Goal: Task Accomplishment & Management: Manage account settings

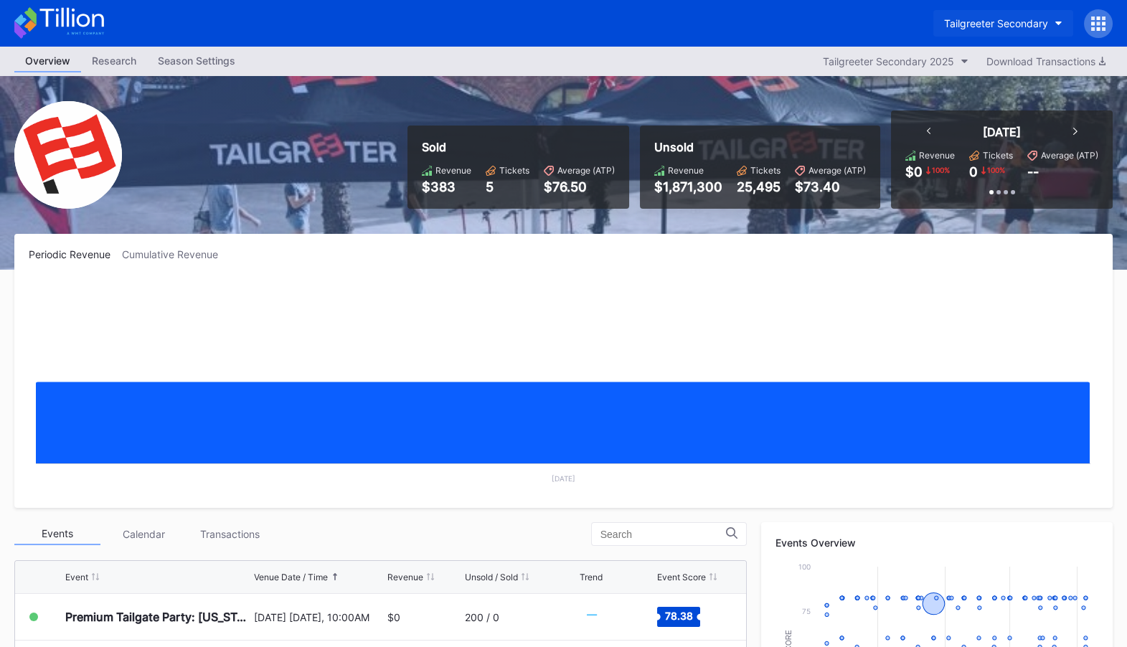
click at [990, 18] on div "Tailgreeter Secondary" at bounding box center [996, 23] width 104 height 12
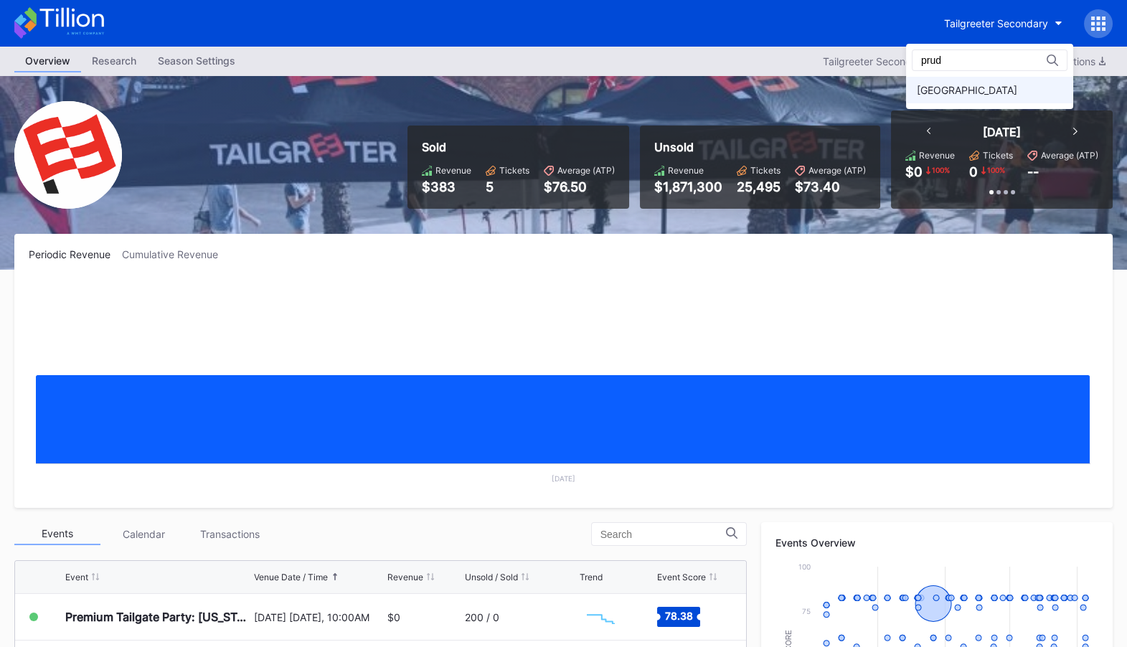
type input "prud"
click at [969, 87] on div "[GEOGRAPHIC_DATA]" at bounding box center [967, 90] width 100 height 12
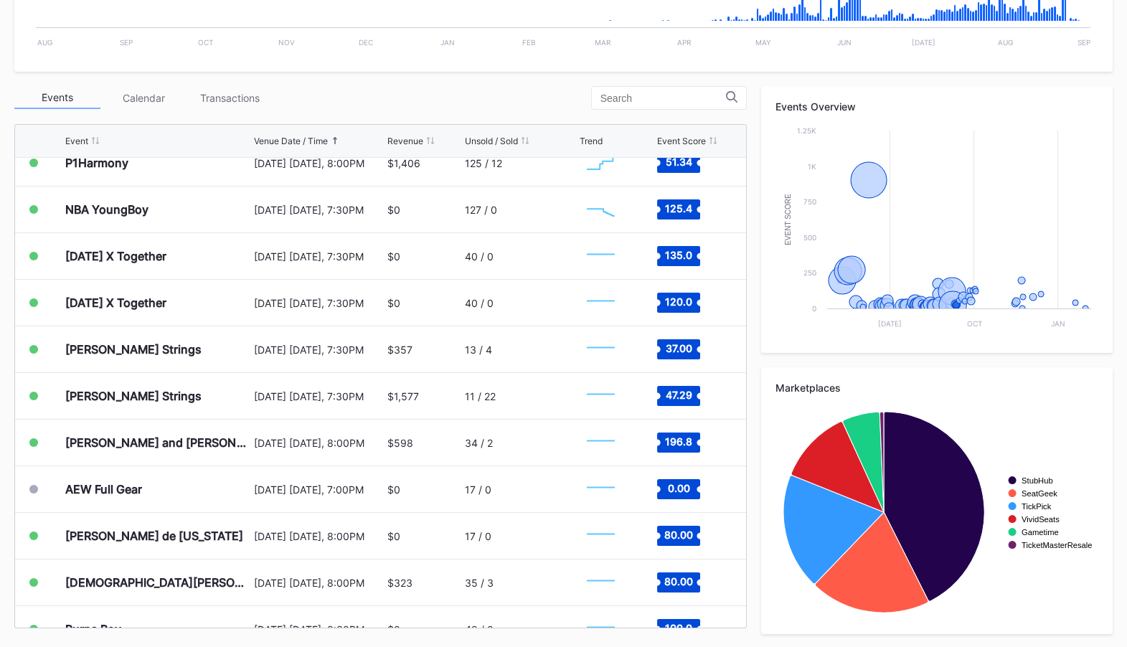
scroll to position [2468, 0]
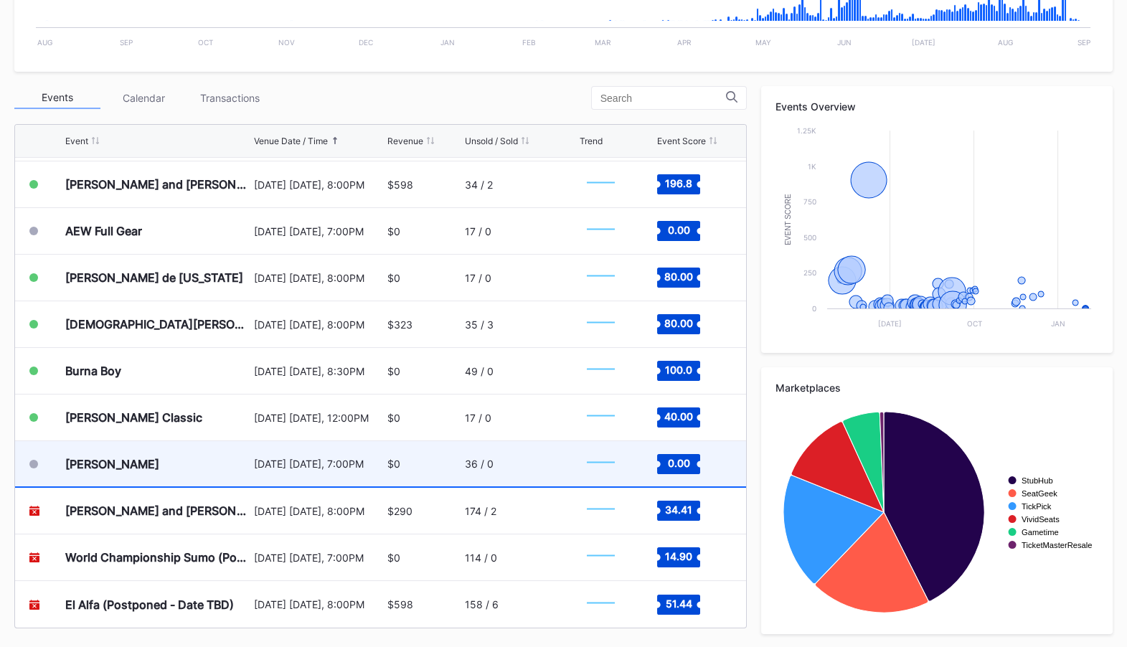
click at [346, 468] on div "[DATE] [DATE], 7:00PM" at bounding box center [319, 463] width 130 height 45
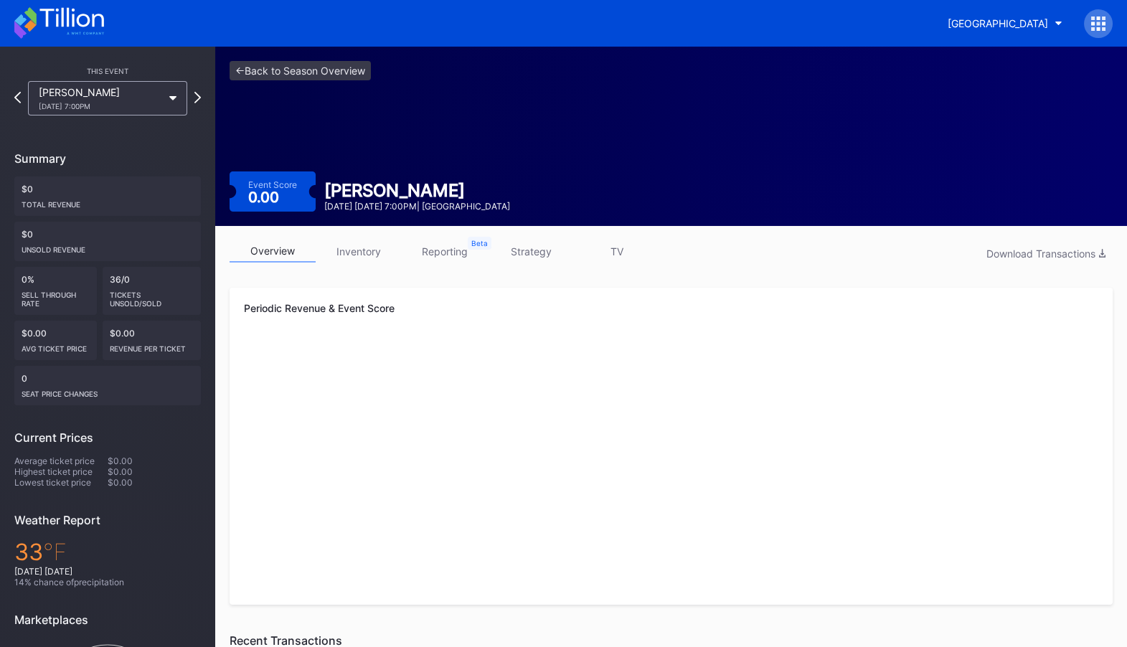
click at [369, 253] on link "inventory" at bounding box center [359, 251] width 86 height 22
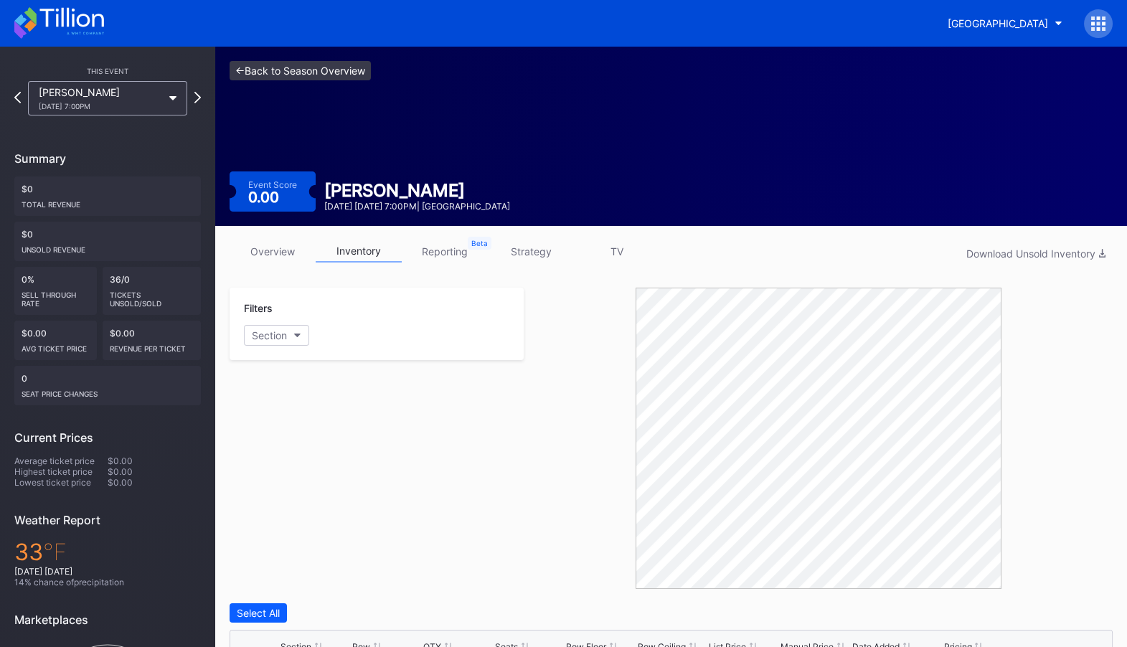
click at [302, 62] on link "<- Back to Season Overview" at bounding box center [300, 70] width 141 height 19
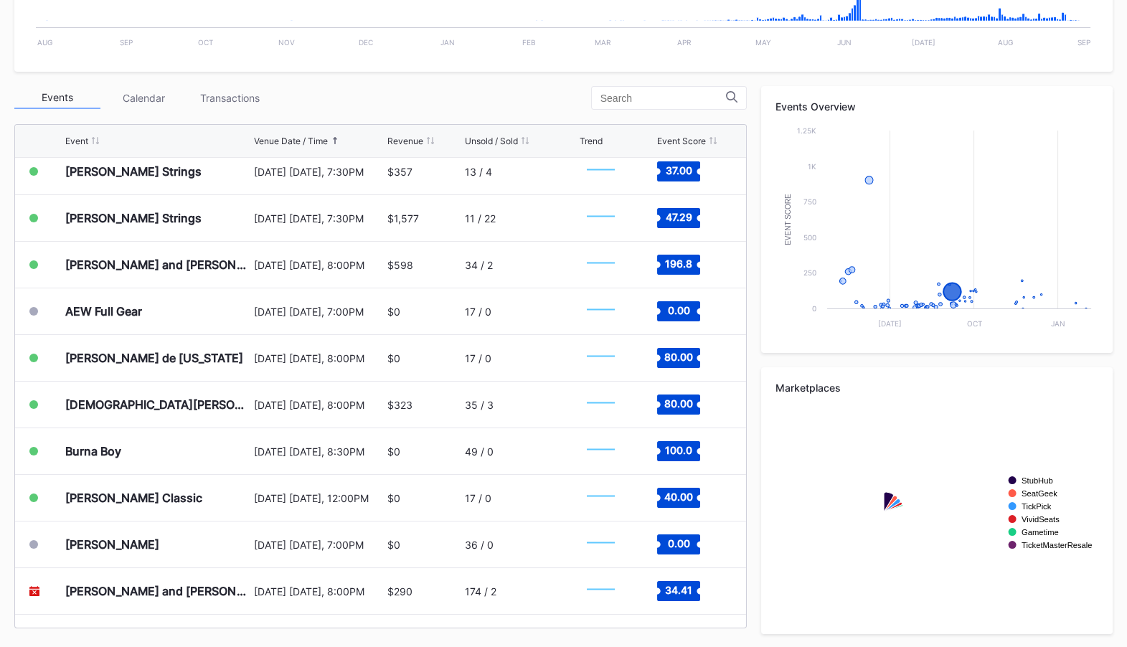
scroll to position [2468, 0]
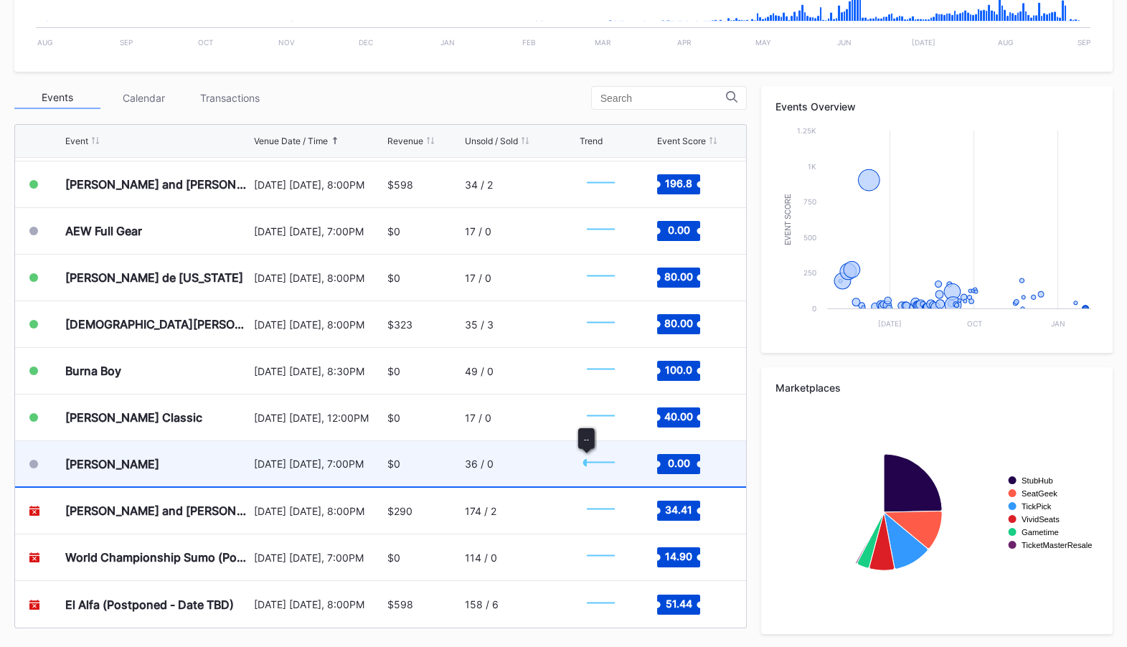
click at [592, 462] on icon "Chart title" at bounding box center [601, 462] width 27 height 0
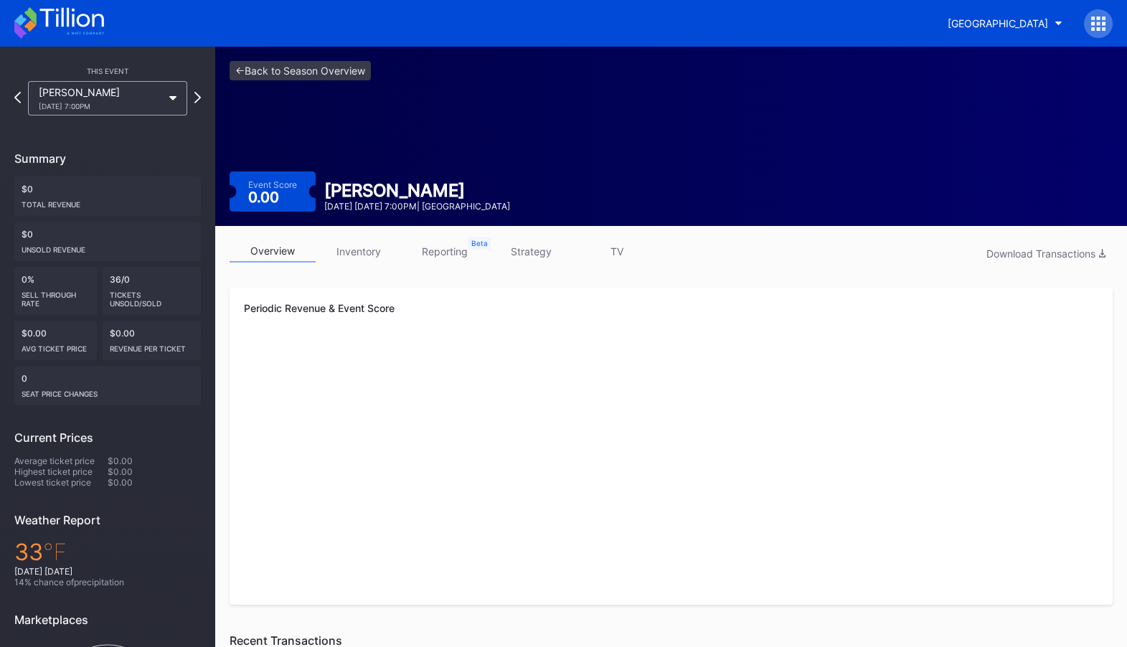
click at [367, 246] on link "inventory" at bounding box center [359, 251] width 86 height 22
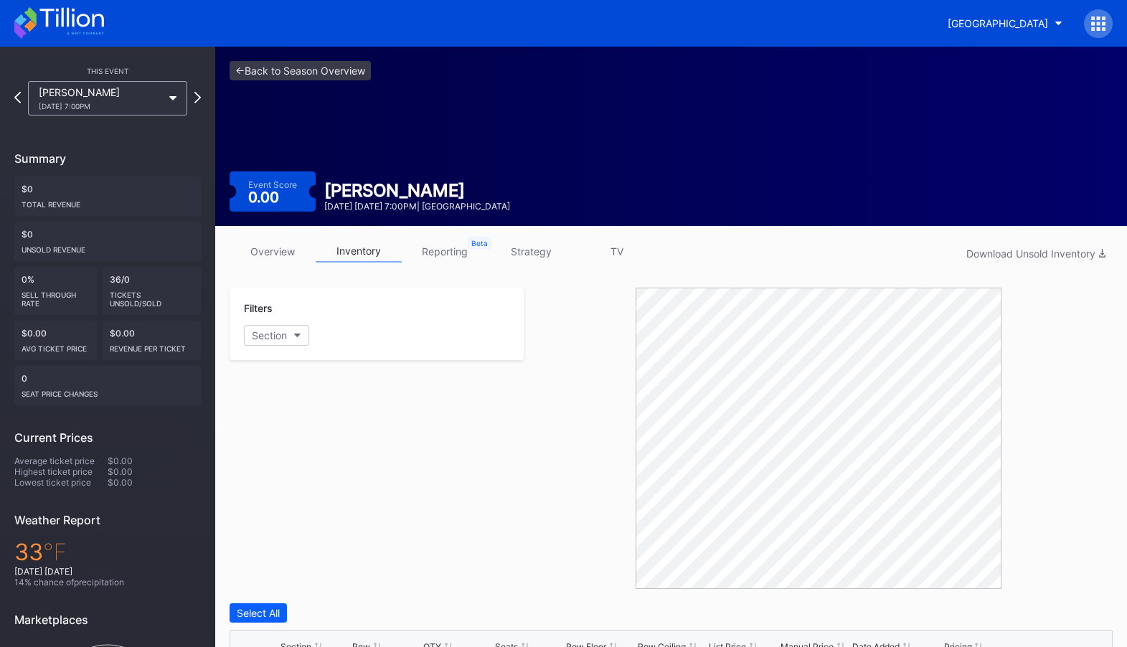
click at [540, 253] on link "strategy" at bounding box center [531, 251] width 86 height 22
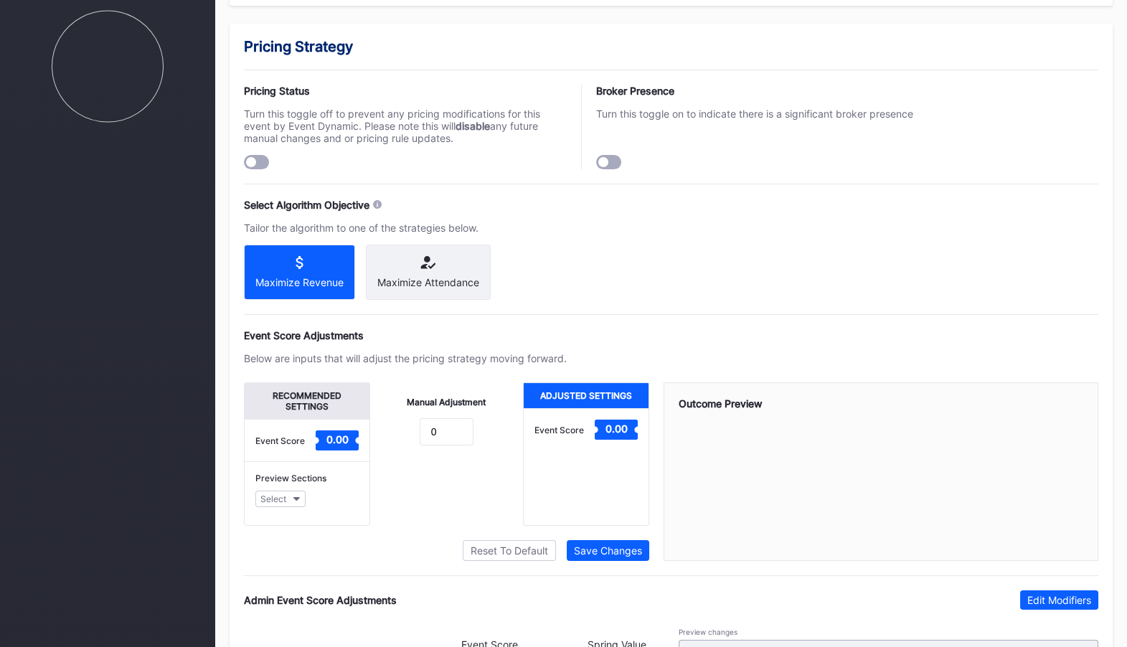
scroll to position [857, 0]
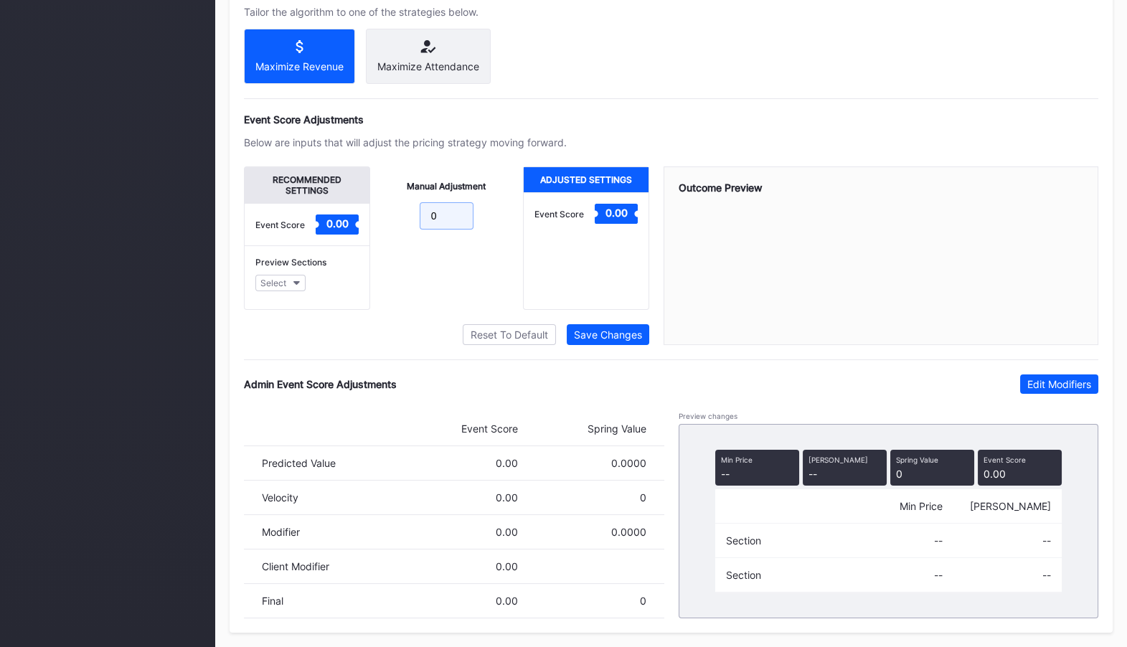
drag, startPoint x: 445, startPoint y: 218, endPoint x: 372, endPoint y: 218, distance: 73.2
click at [372, 218] on div "Manual Adjustment 0" at bounding box center [447, 237] width 154 height 143
type input "1"
type input "50"
click at [293, 283] on icon "button" at bounding box center [296, 283] width 7 height 4
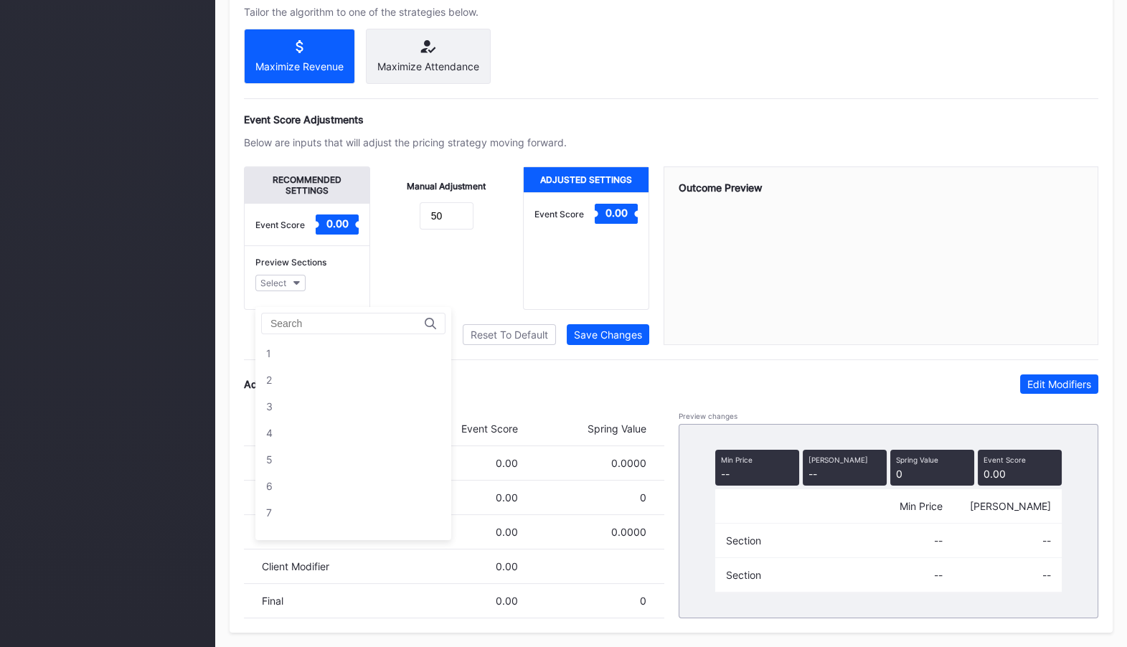
click at [523, 103] on div "Pricing Strategy Pricing Status Turn this toggle off to prevent any pricing mod…" at bounding box center [671, 220] width 883 height 825
click at [300, 288] on button "Select" at bounding box center [280, 283] width 50 height 16
click at [326, 385] on div "10" at bounding box center [353, 398] width 196 height 27
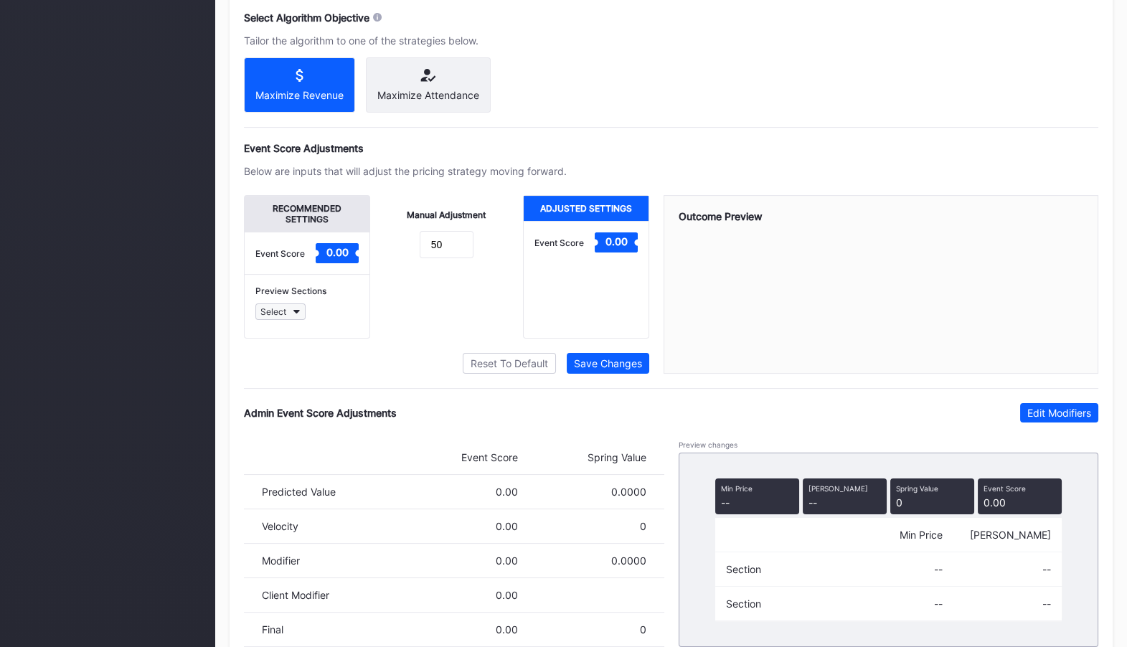
click at [290, 320] on button "Select" at bounding box center [280, 311] width 50 height 16
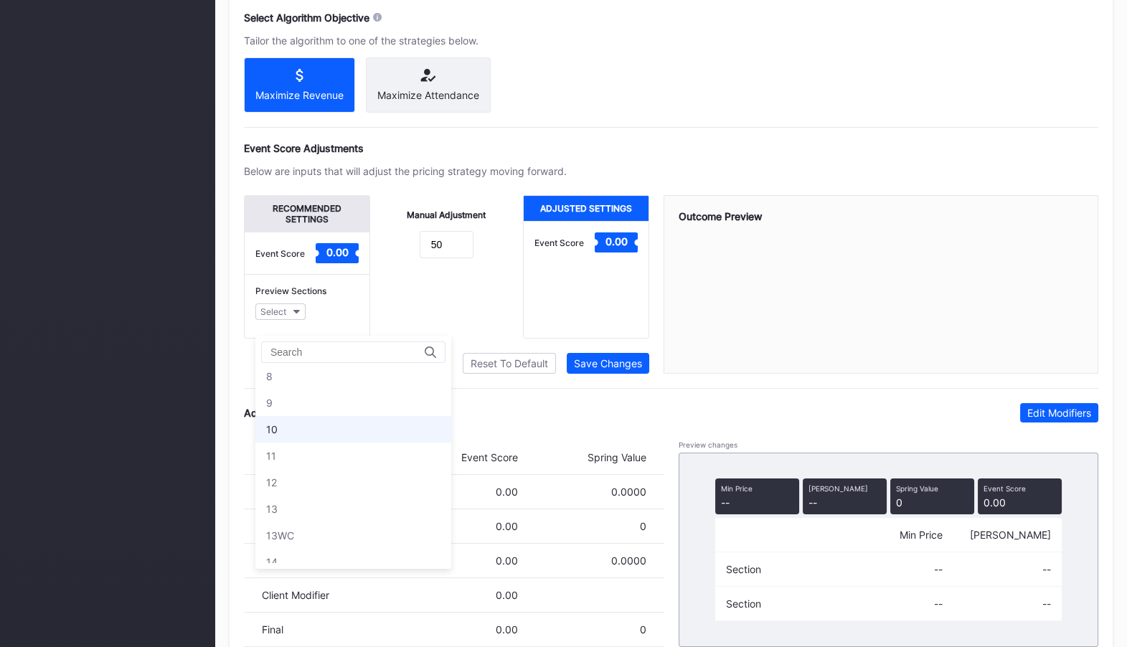
click at [309, 430] on div "10" at bounding box center [353, 429] width 196 height 27
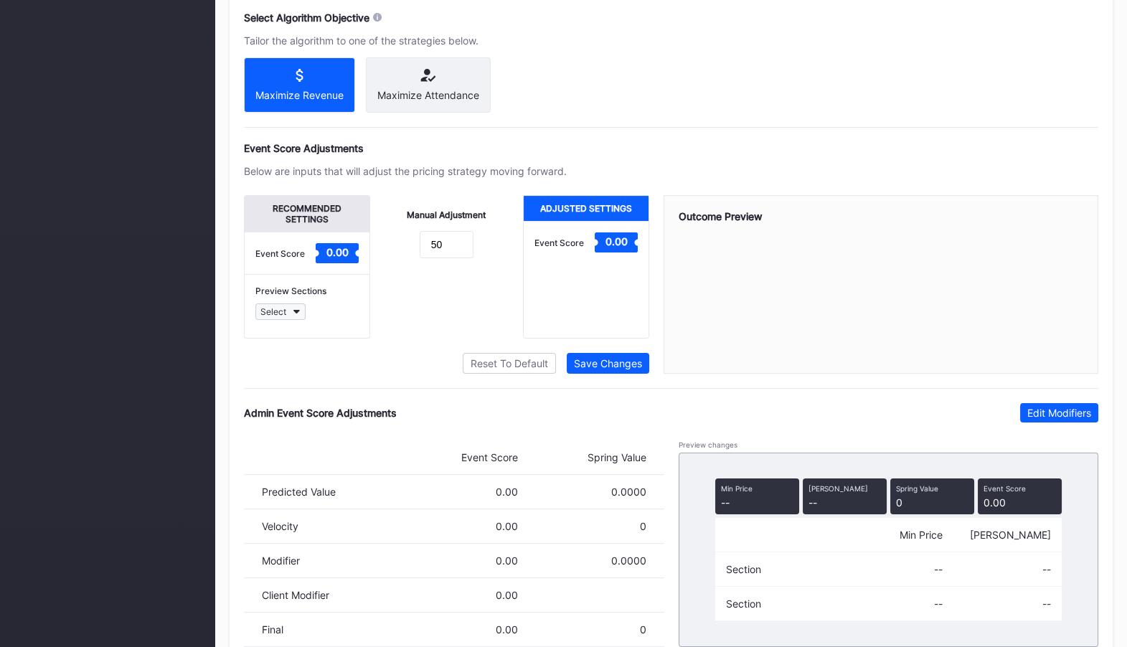
click at [298, 314] on icon "button" at bounding box center [296, 312] width 7 height 4
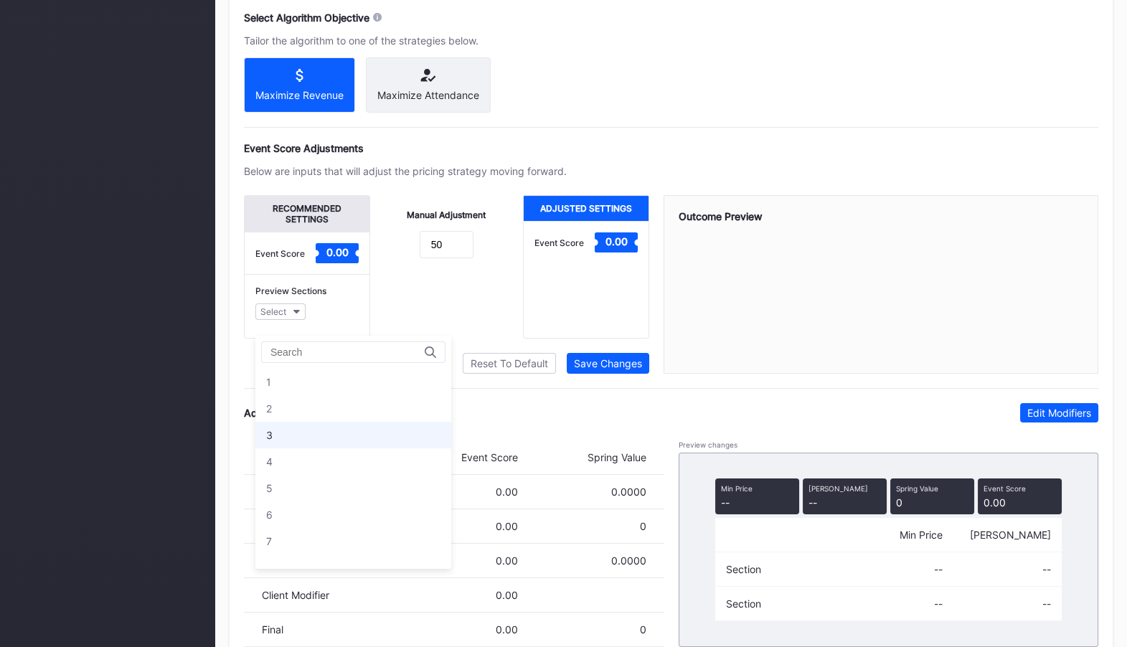
click at [303, 445] on div "3" at bounding box center [353, 435] width 196 height 27
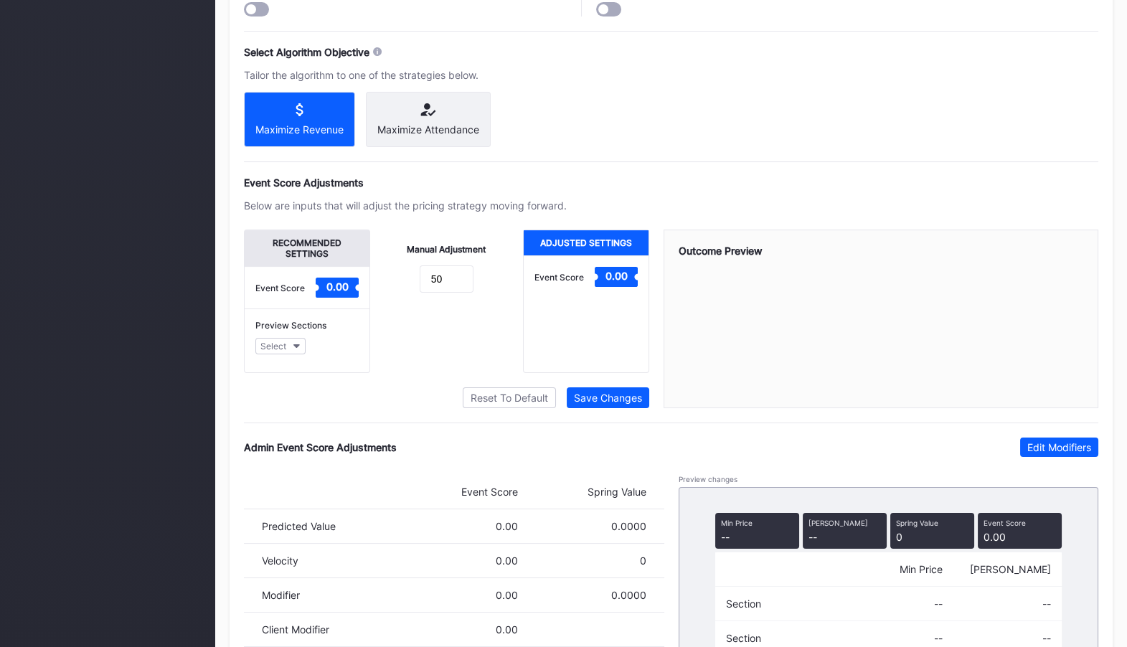
scroll to position [786, 0]
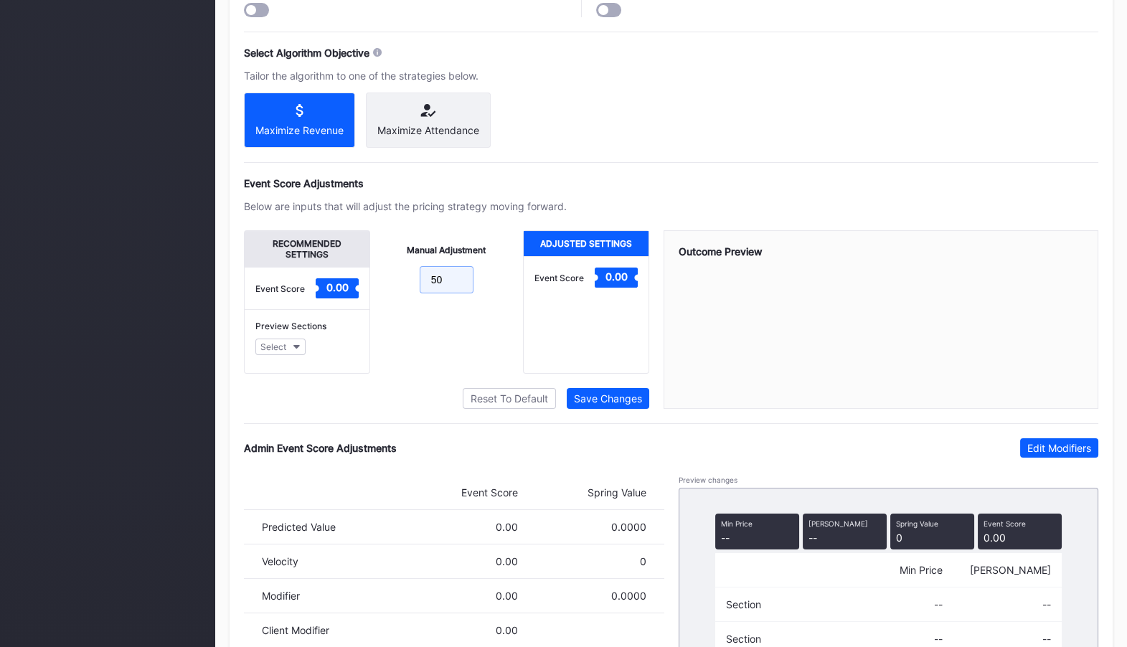
drag, startPoint x: 459, startPoint y: 293, endPoint x: 385, endPoint y: 292, distance: 74.6
click at [385, 292] on form "50" at bounding box center [447, 281] width 125 height 31
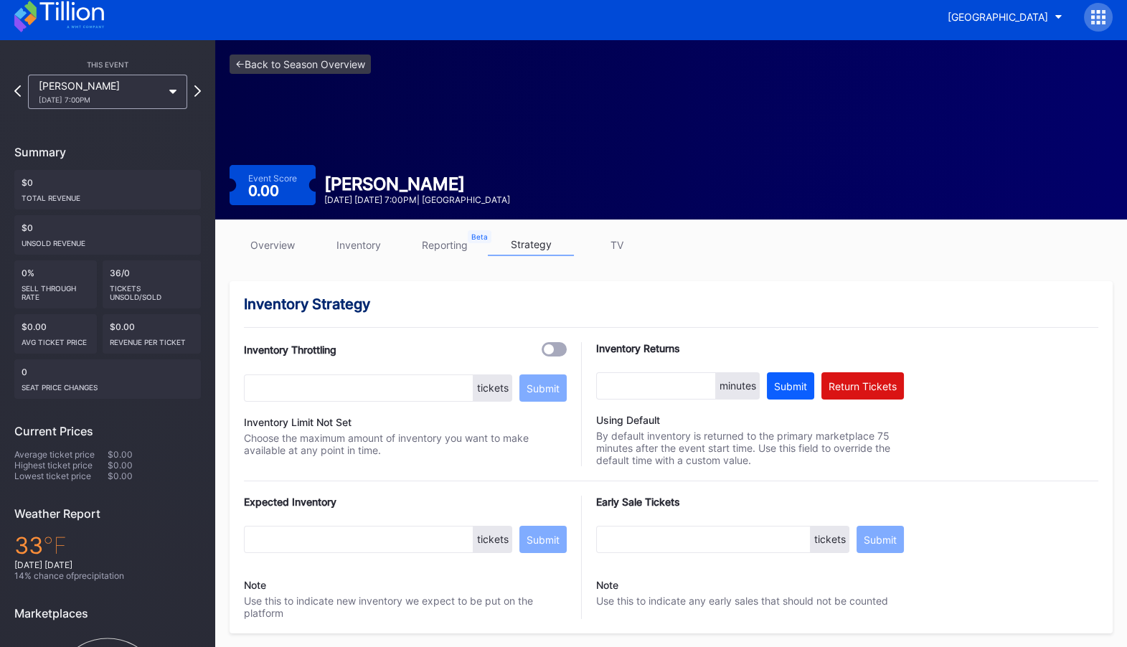
scroll to position [0, 0]
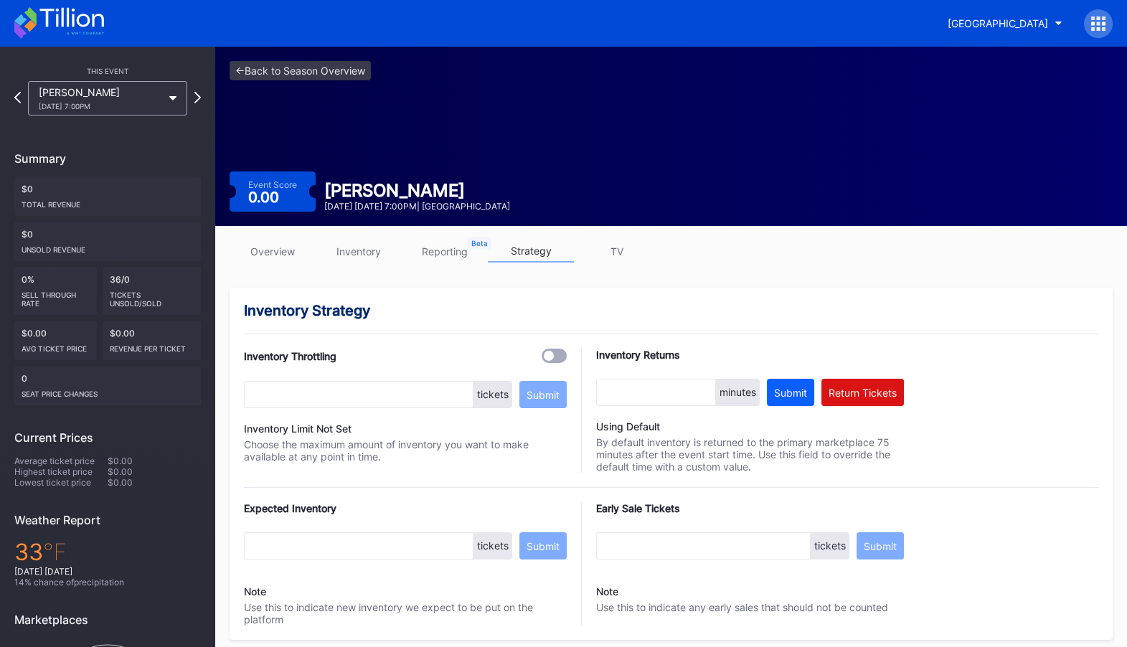
click at [307, 82] on div "<- Back to Season Overview Event Score 0.00 Rascal Flatts January 30 Friday 7:0…" at bounding box center [671, 136] width 912 height 179
click at [319, 73] on link "<- Back to Season Overview" at bounding box center [300, 70] width 141 height 19
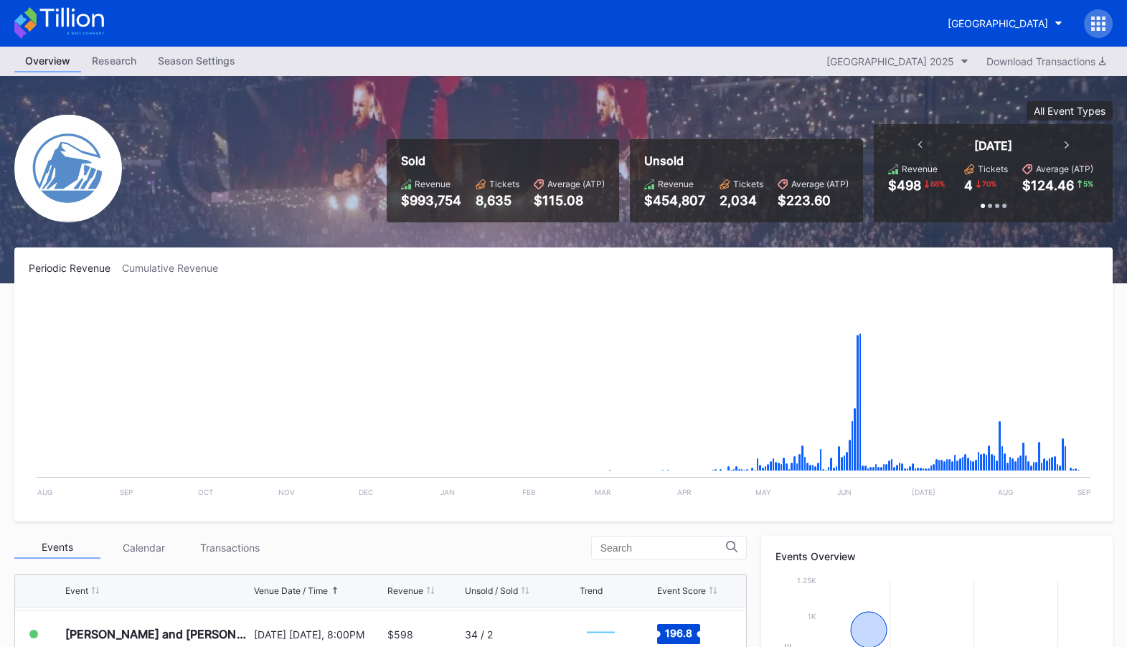
click at [1098, 25] on icon at bounding box center [1098, 23] width 14 height 14
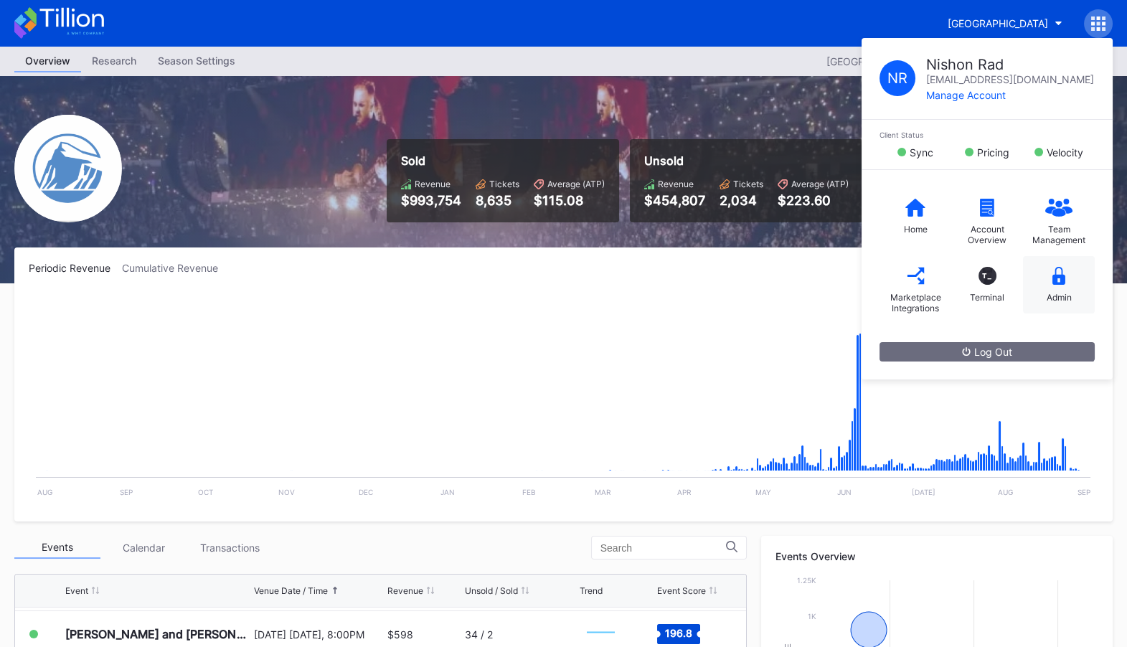
click at [1067, 279] on div "Admin" at bounding box center [1059, 284] width 72 height 57
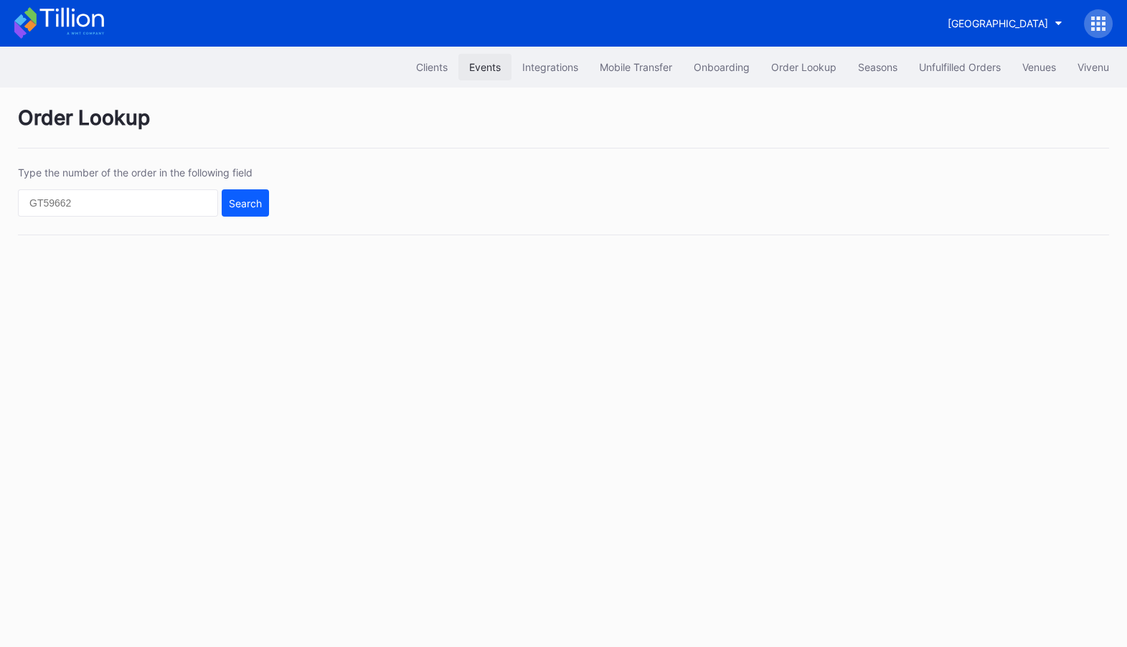
click at [480, 67] on div "Events" at bounding box center [485, 67] width 32 height 12
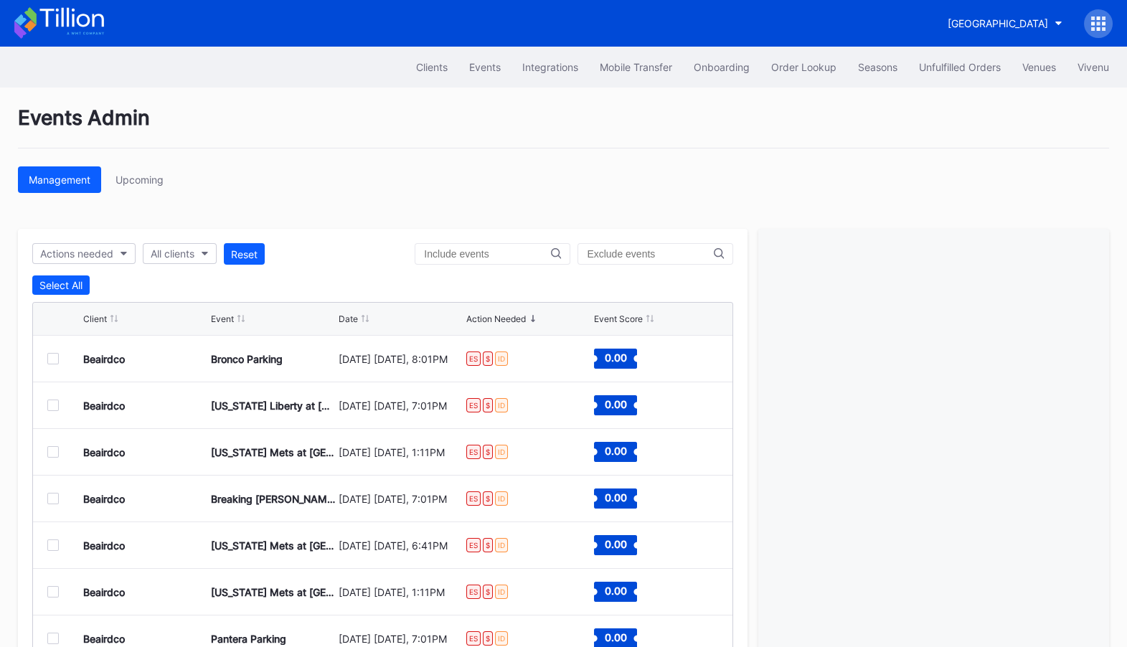
click at [194, 240] on div "Actions needed All clients Reset Select All Client Event Date Action Needed Eve…" at bounding box center [383, 471] width 730 height 484
click at [546, 253] on input "text" at bounding box center [487, 253] width 126 height 11
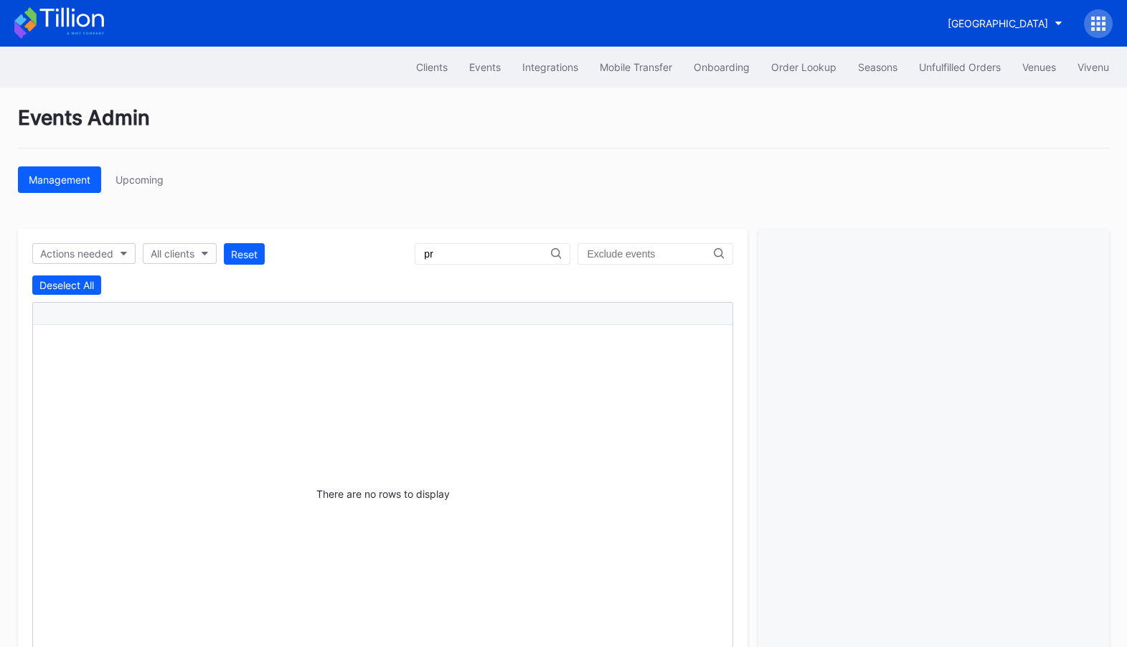
type input "p"
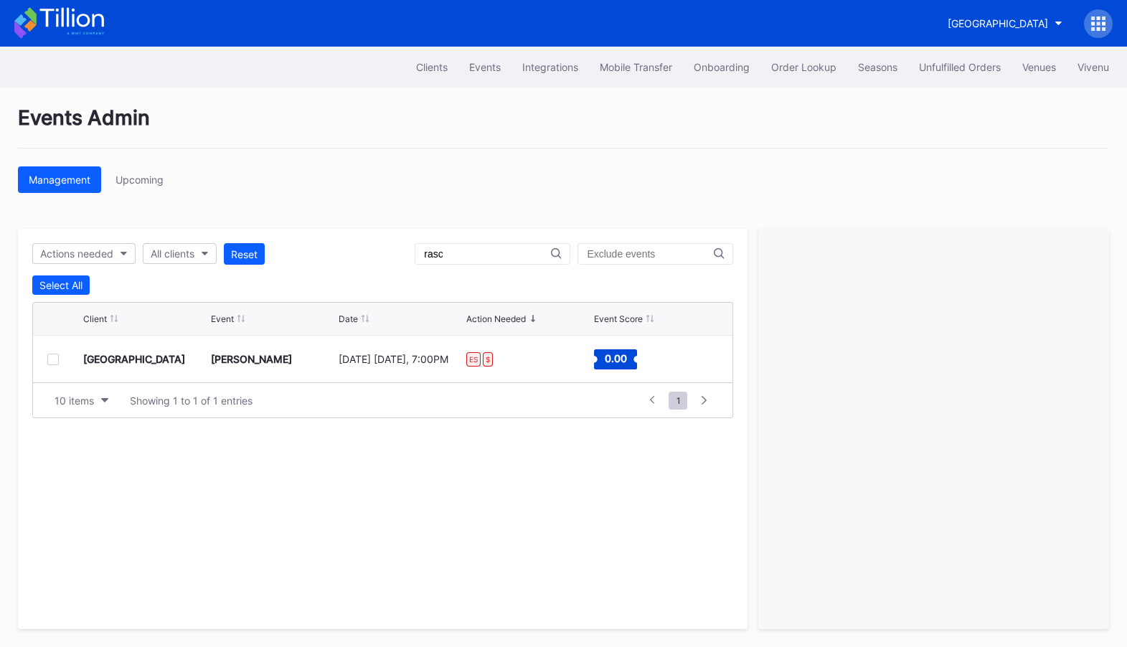
type input "rasc"
click at [54, 356] on div at bounding box center [52, 359] width 11 height 11
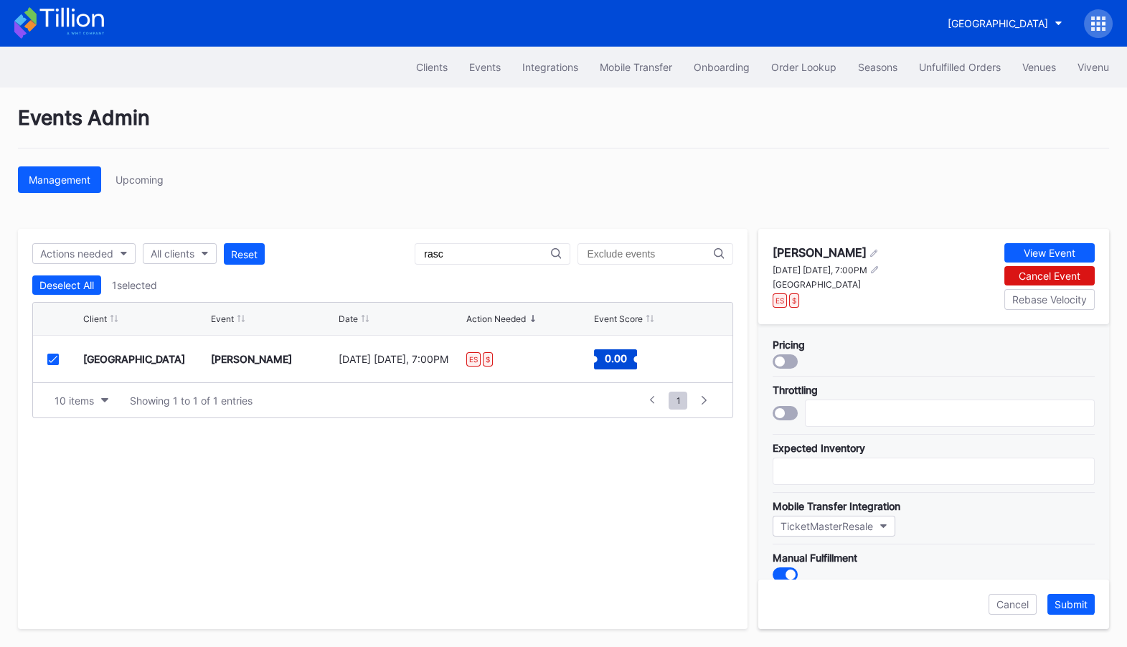
click at [784, 363] on div at bounding box center [785, 361] width 25 height 14
click at [1082, 607] on div "Submit" at bounding box center [1071, 604] width 33 height 12
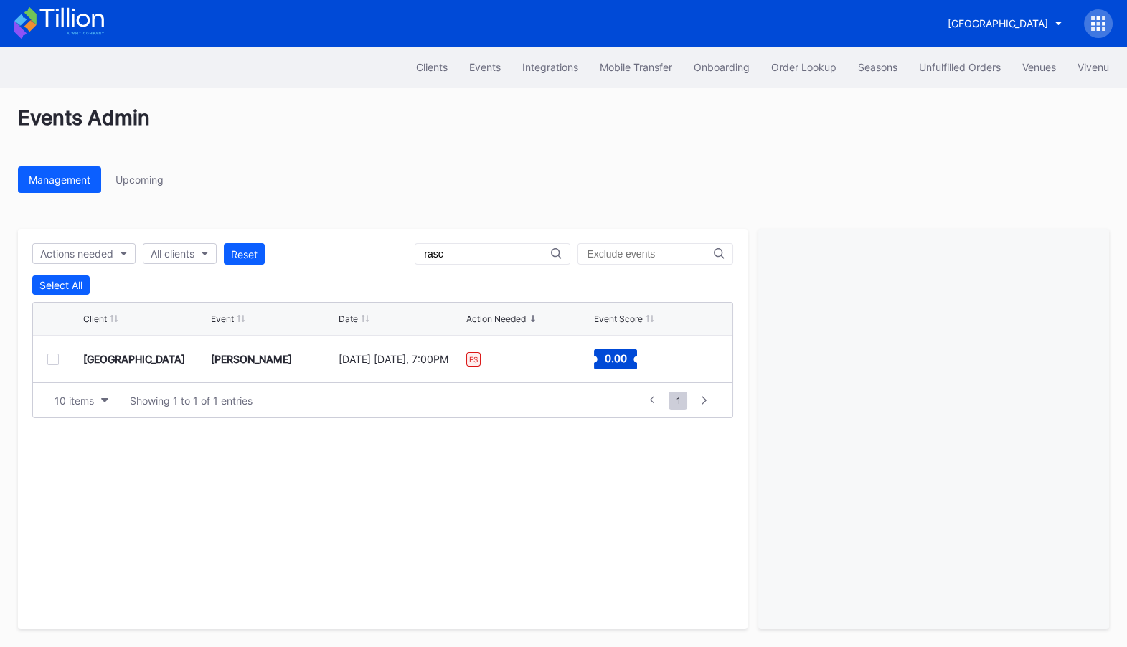
click at [154, 358] on div "[GEOGRAPHIC_DATA]" at bounding box center [134, 359] width 102 height 12
click at [53, 358] on div at bounding box center [52, 359] width 11 height 11
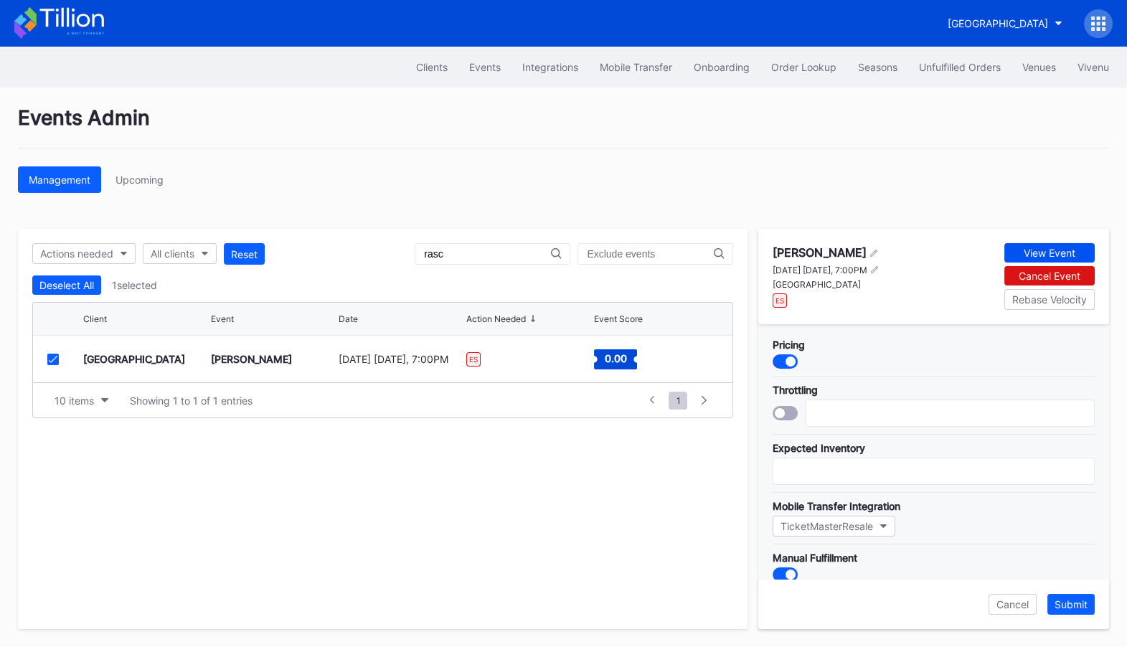
click at [1041, 253] on div "View Event" at bounding box center [1050, 253] width 52 height 12
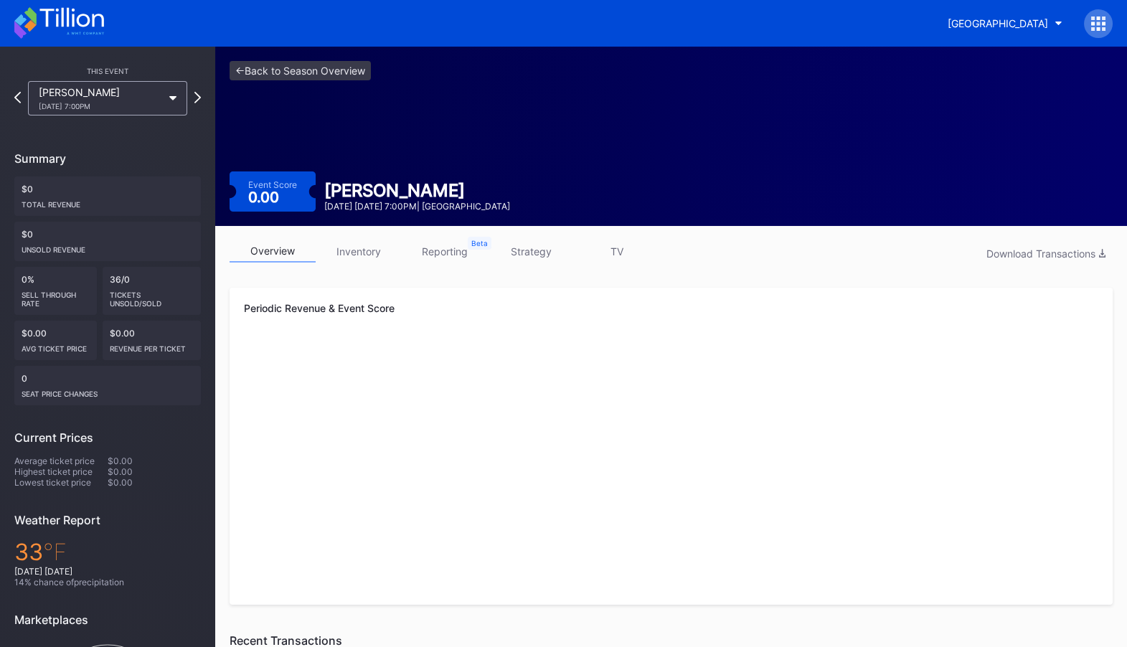
click at [543, 248] on link "strategy" at bounding box center [531, 251] width 86 height 22
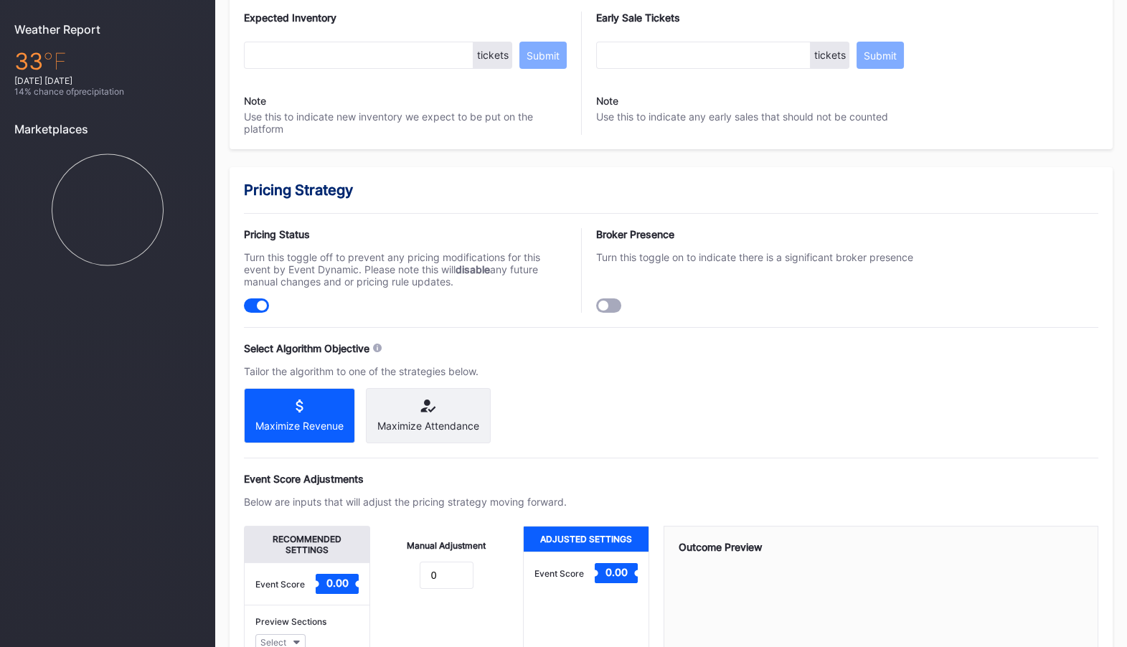
scroll to position [857, 0]
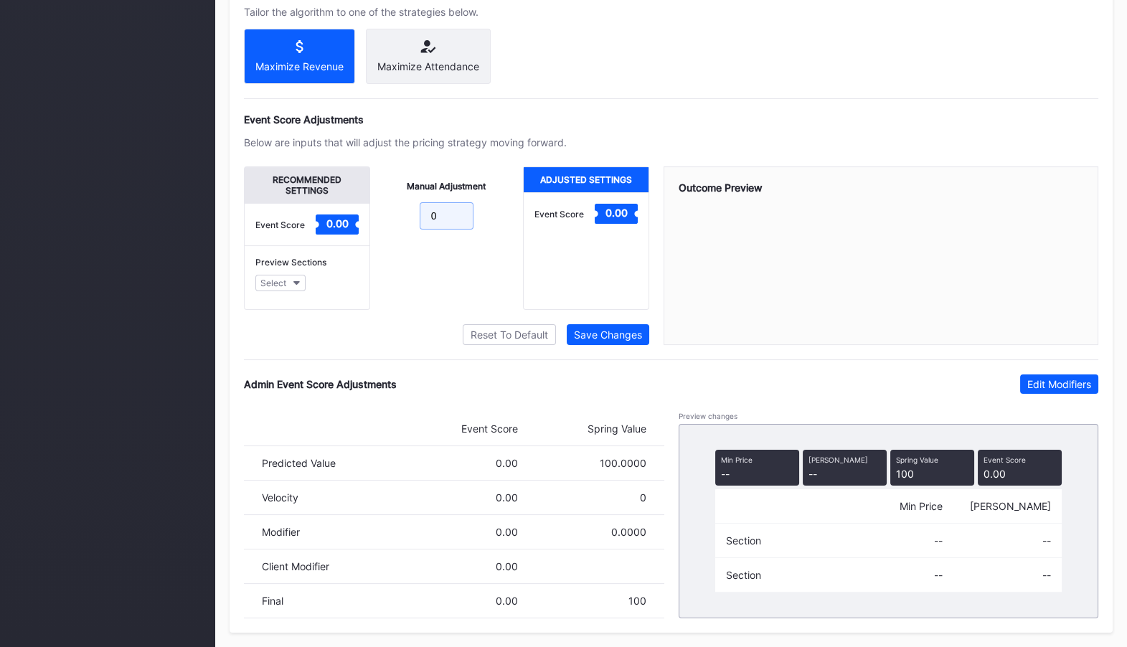
drag, startPoint x: 466, startPoint y: 217, endPoint x: 372, endPoint y: 211, distance: 93.5
click at [372, 211] on div "Manual Adjustment 0" at bounding box center [447, 237] width 154 height 143
type input "50"
click at [294, 286] on icon "button" at bounding box center [296, 283] width 7 height 4
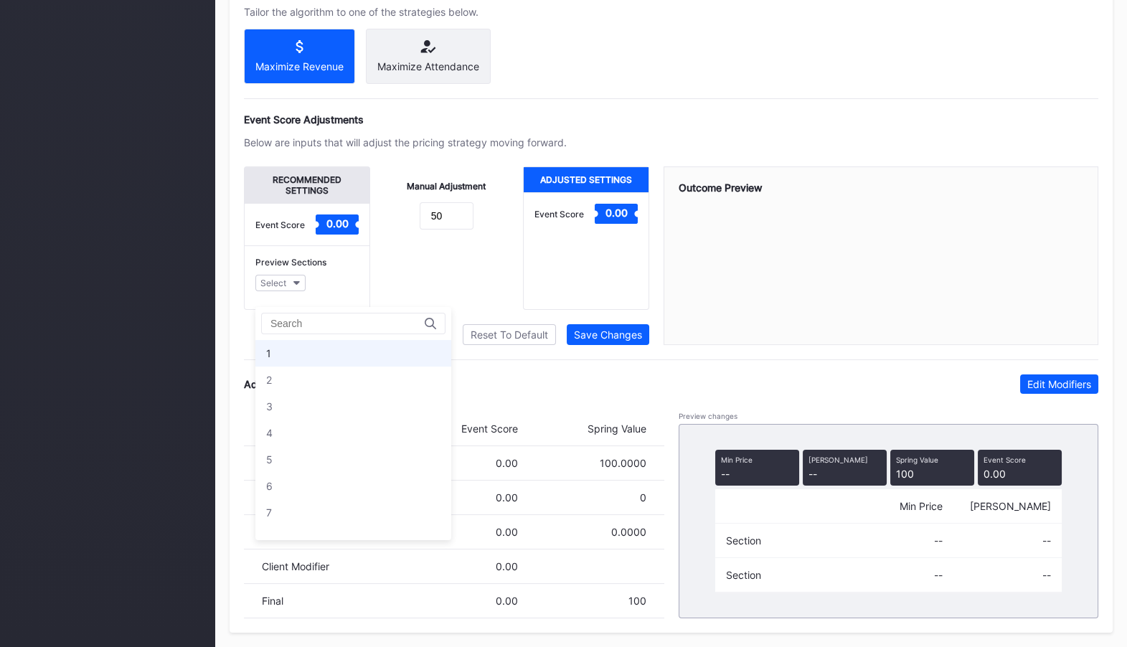
click at [305, 352] on div "1" at bounding box center [353, 353] width 196 height 27
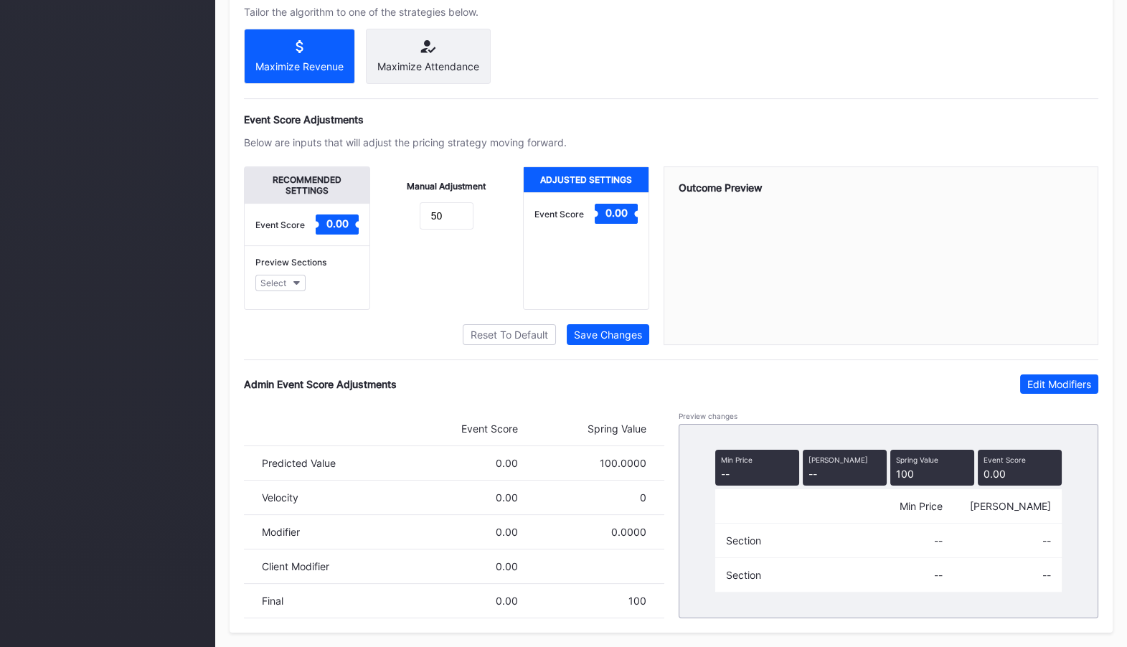
click at [349, 338] on div "Reset To Default Save Changes" at bounding box center [446, 334] width 405 height 21
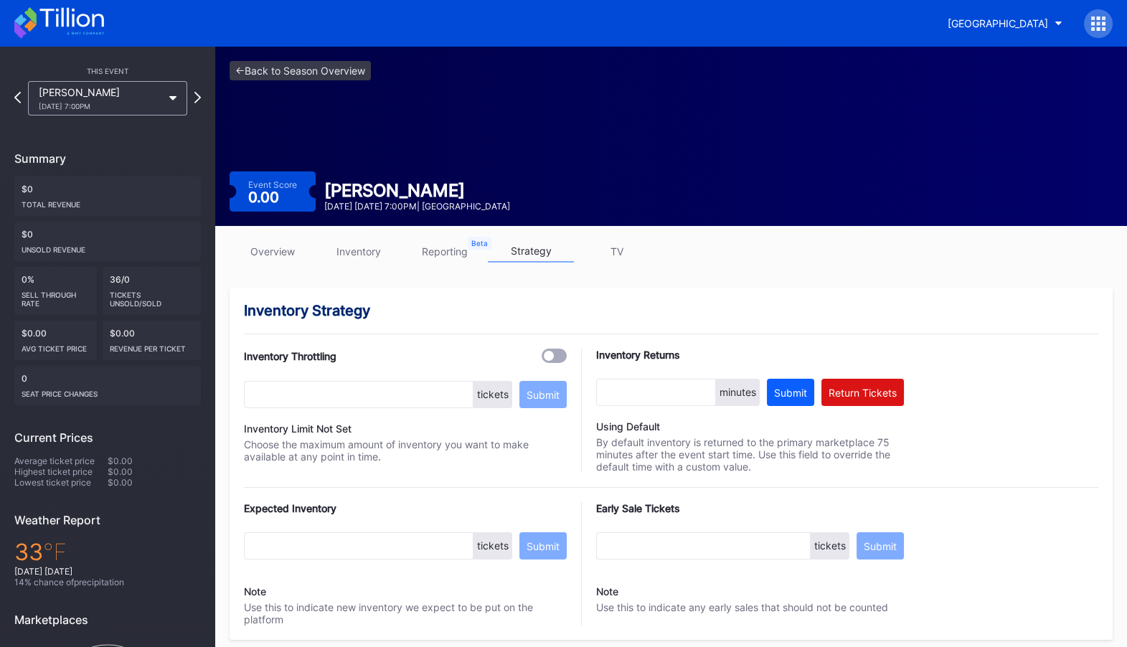
click at [1123, 28] on div "[GEOGRAPHIC_DATA]" at bounding box center [563, 23] width 1127 height 47
click at [1107, 23] on div at bounding box center [1098, 23] width 29 height 29
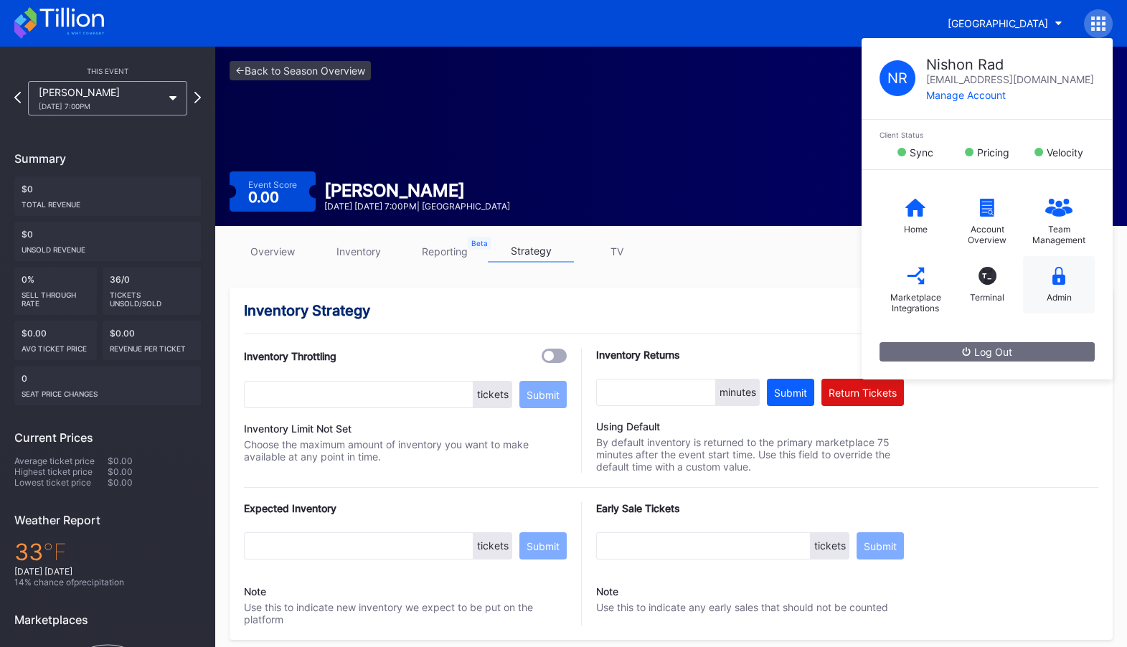
click at [1067, 292] on div "Admin" at bounding box center [1059, 297] width 25 height 11
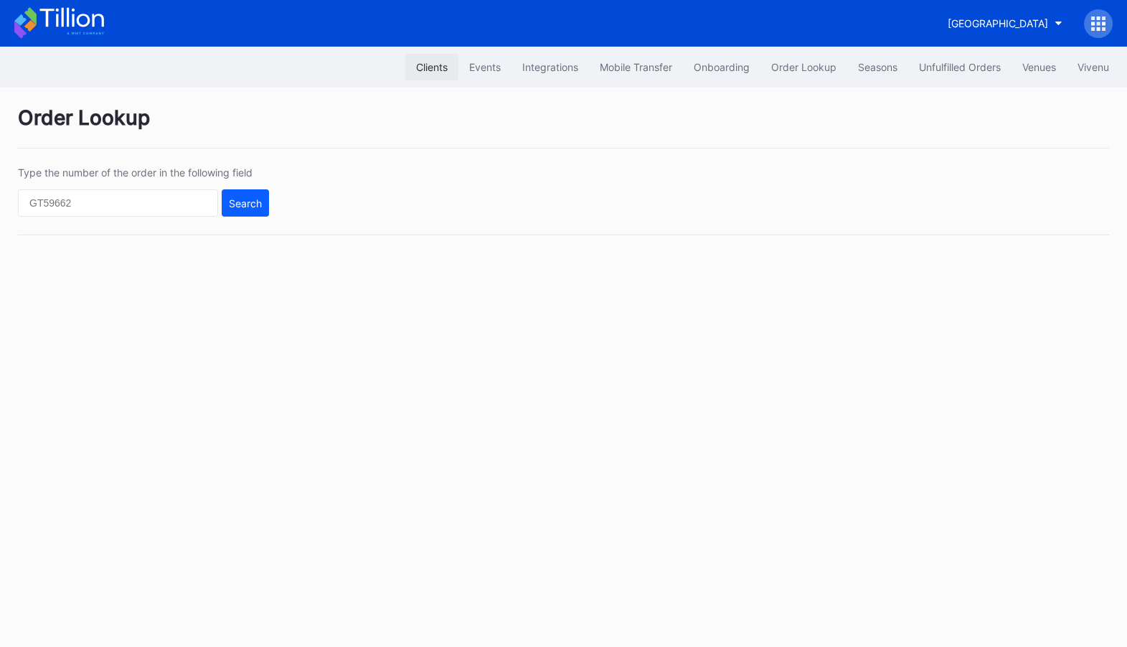
click at [416, 64] on div "Clients" at bounding box center [432, 67] width 32 height 12
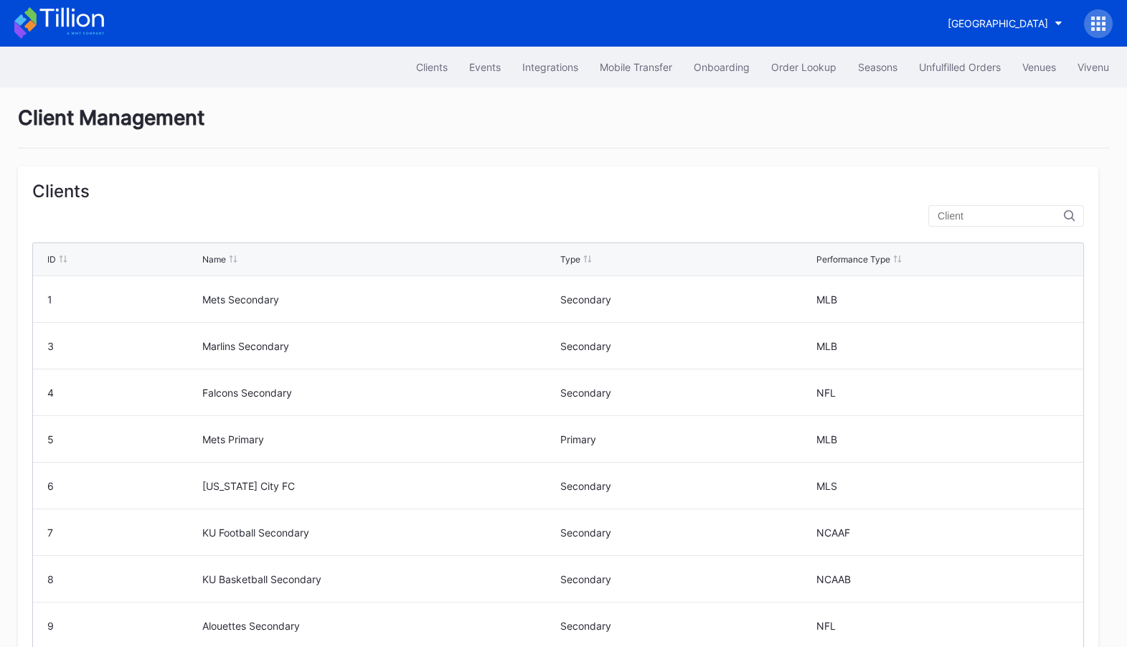
click at [979, 214] on input "text" at bounding box center [1001, 215] width 126 height 11
click at [486, 59] on button "Events" at bounding box center [484, 67] width 53 height 27
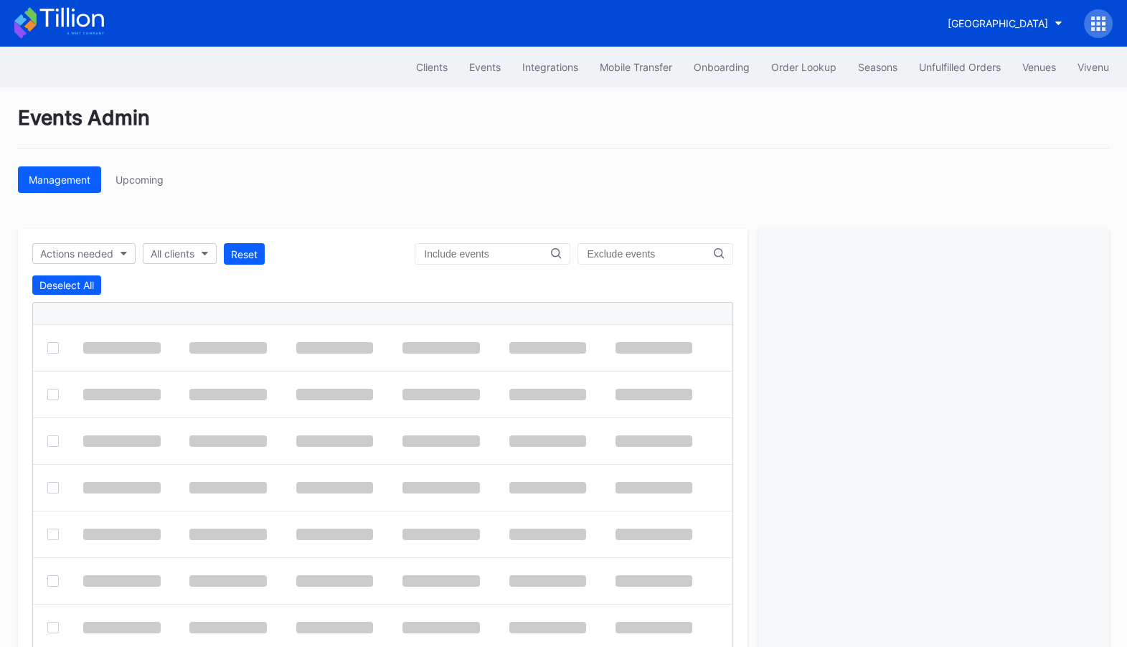
click at [521, 249] on input "text" at bounding box center [487, 253] width 126 height 11
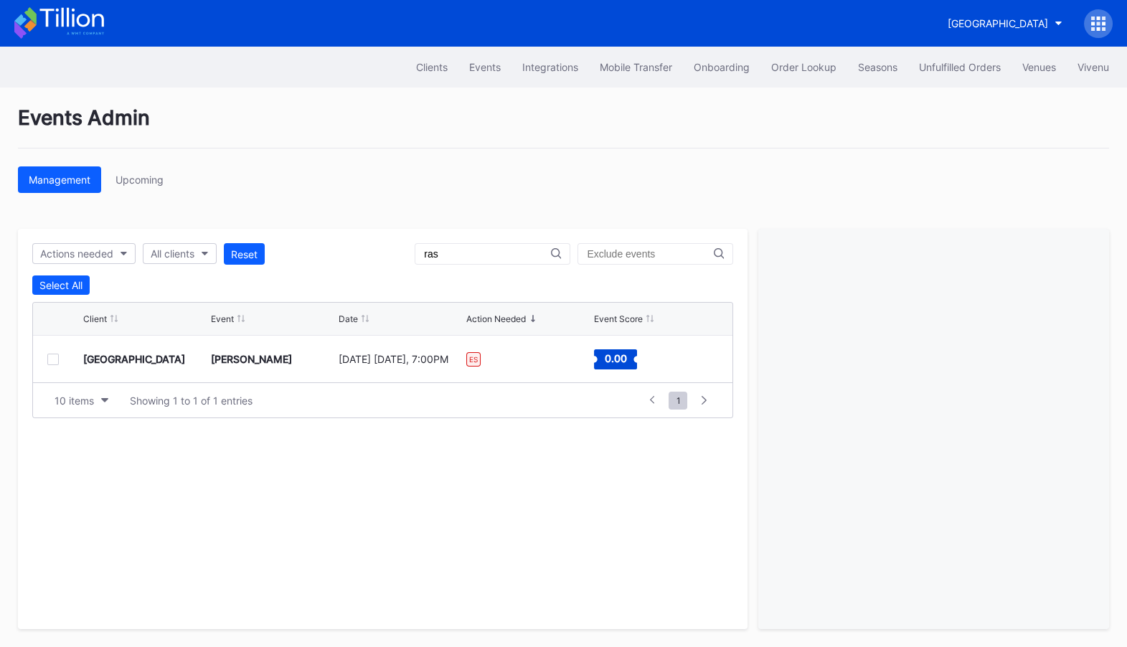
type input "ras"
click at [51, 359] on div at bounding box center [52, 359] width 11 height 11
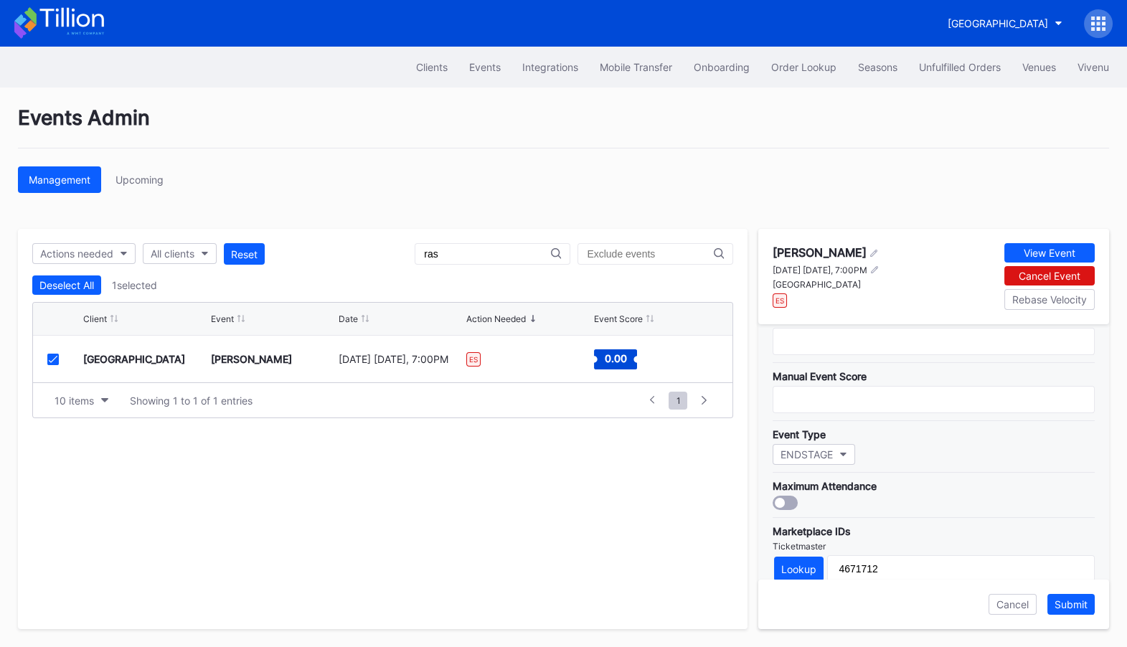
scroll to position [236, 0]
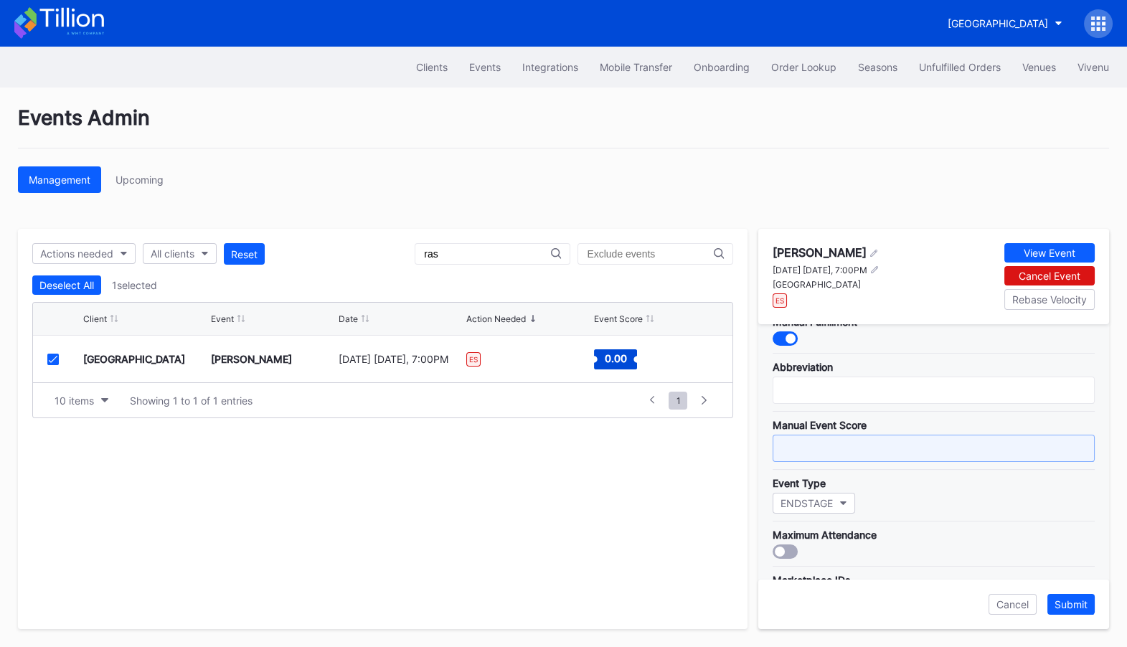
click at [836, 443] on input "text" at bounding box center [934, 448] width 322 height 27
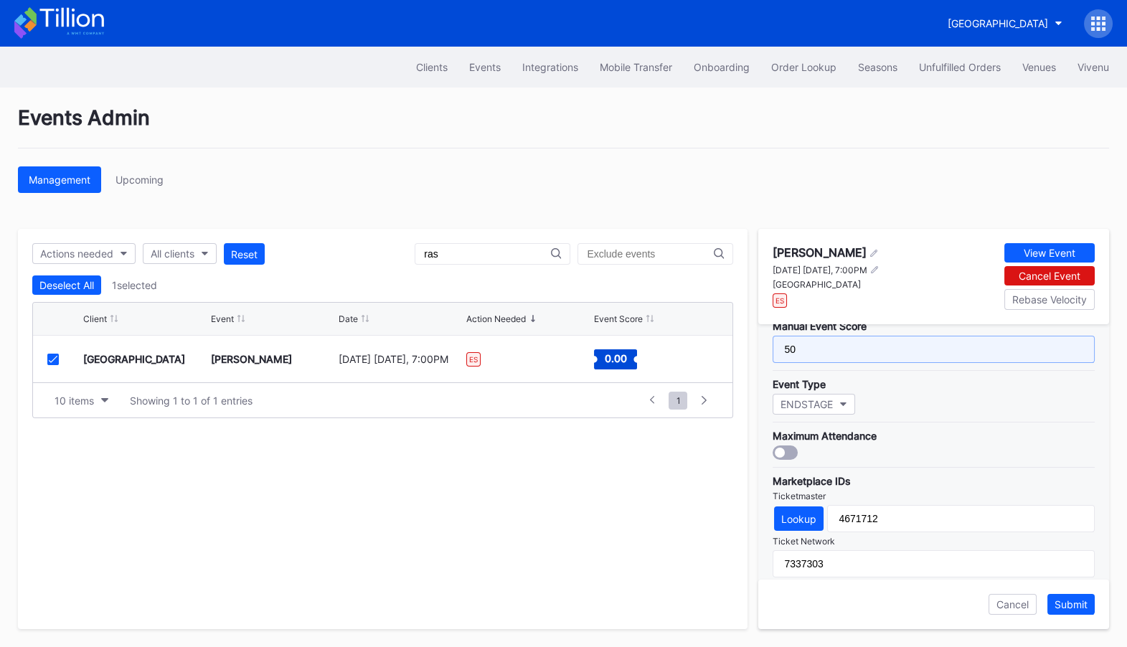
scroll to position [499, 0]
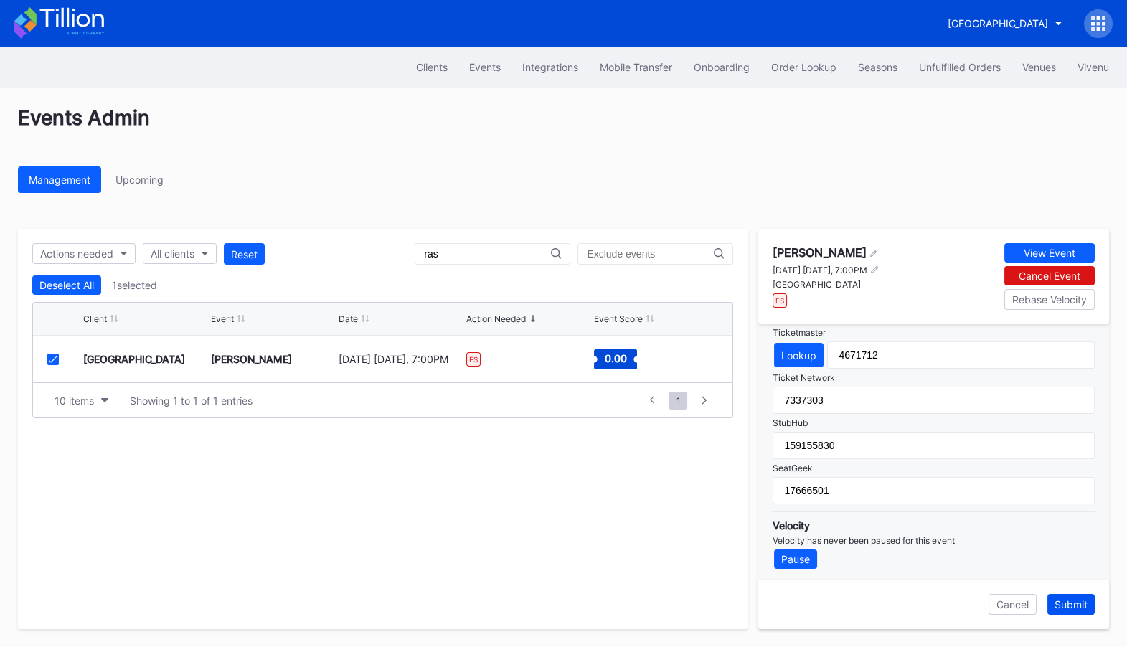
type input "50"
click at [1078, 604] on div "Submit" at bounding box center [1071, 604] width 33 height 12
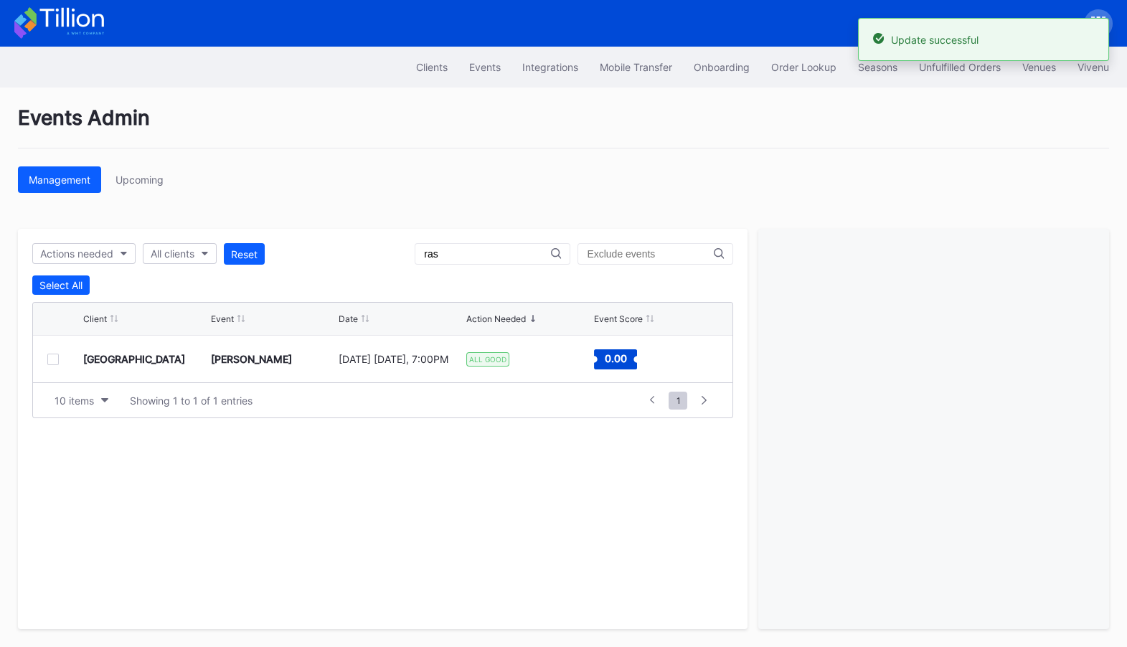
click at [82, 23] on icon at bounding box center [59, 23] width 90 height 32
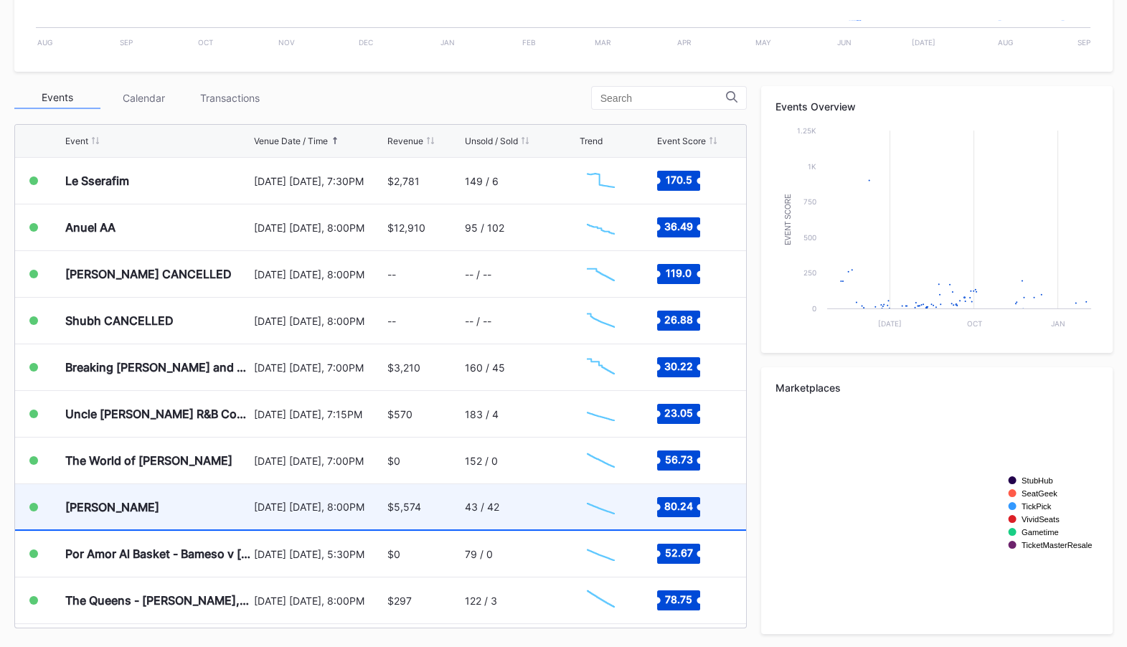
scroll to position [2468, 0]
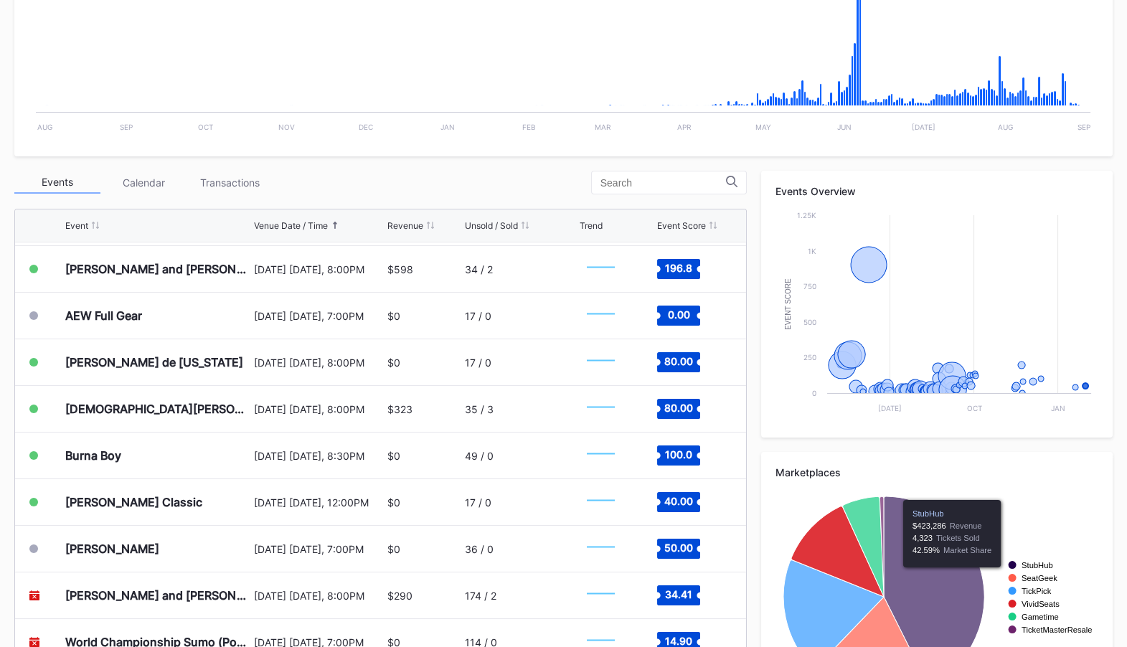
scroll to position [362, 0]
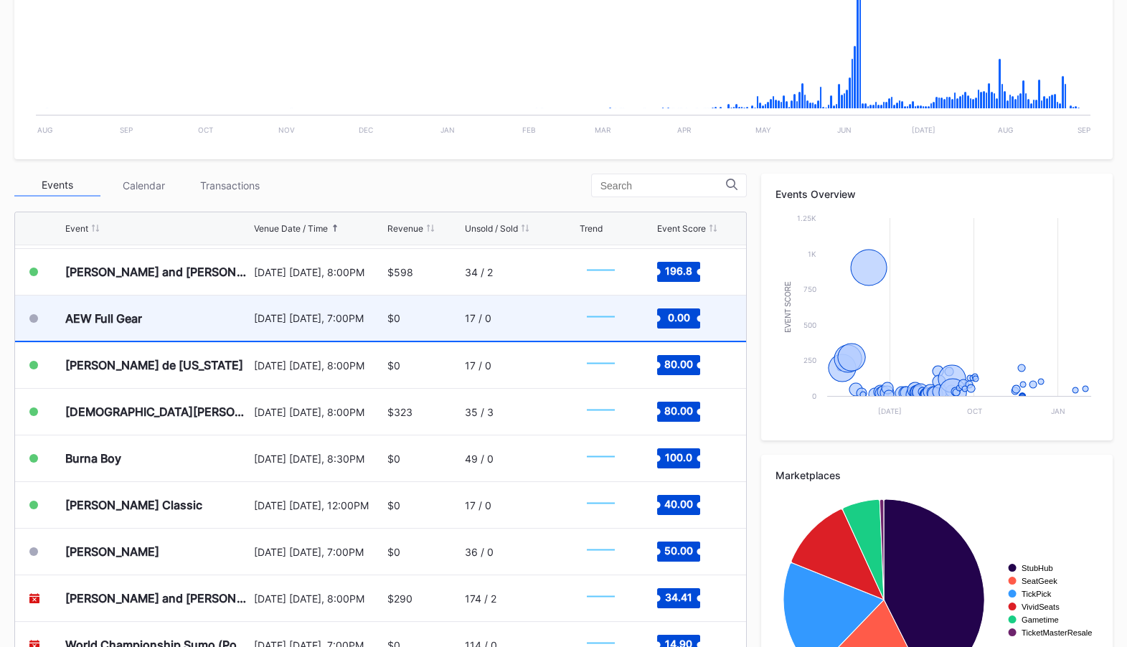
click at [452, 315] on div "$0" at bounding box center [424, 318] width 74 height 45
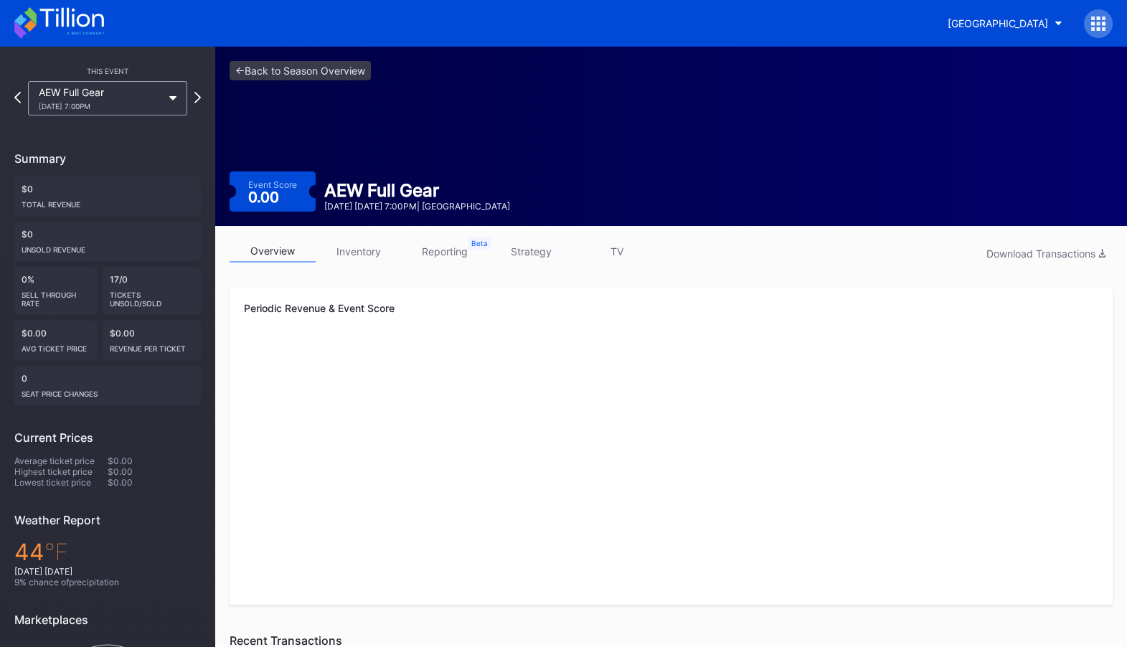
click at [364, 253] on link "inventory" at bounding box center [359, 251] width 86 height 22
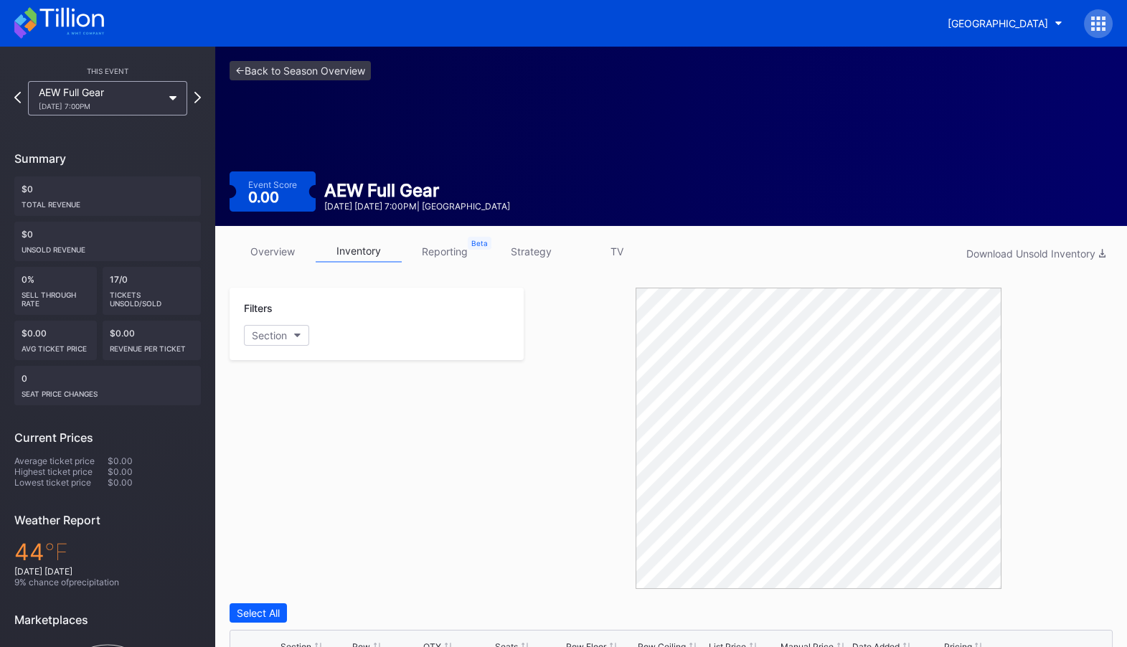
scroll to position [123, 0]
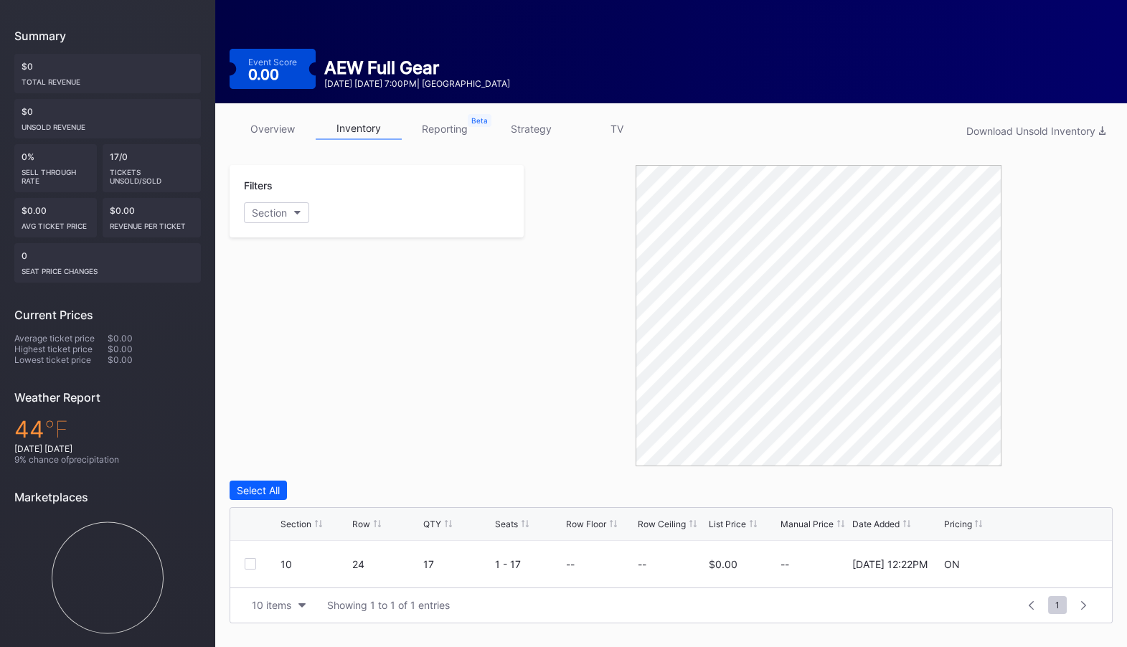
click at [550, 132] on link "strategy" at bounding box center [531, 129] width 86 height 22
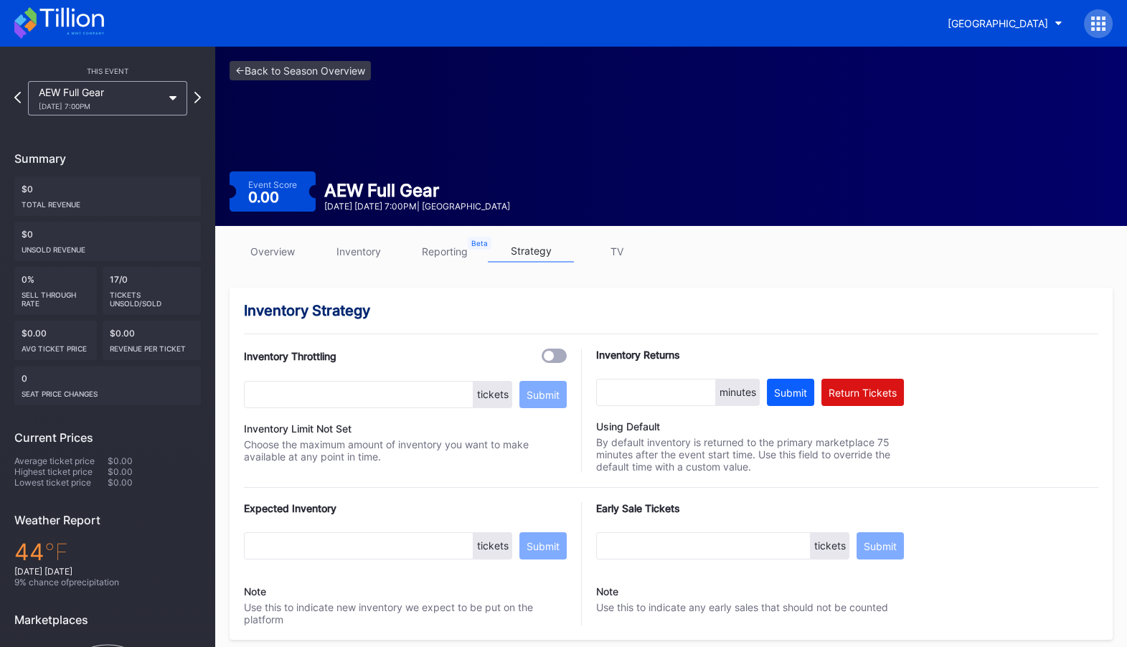
click at [1095, 18] on icon at bounding box center [1098, 23] width 14 height 14
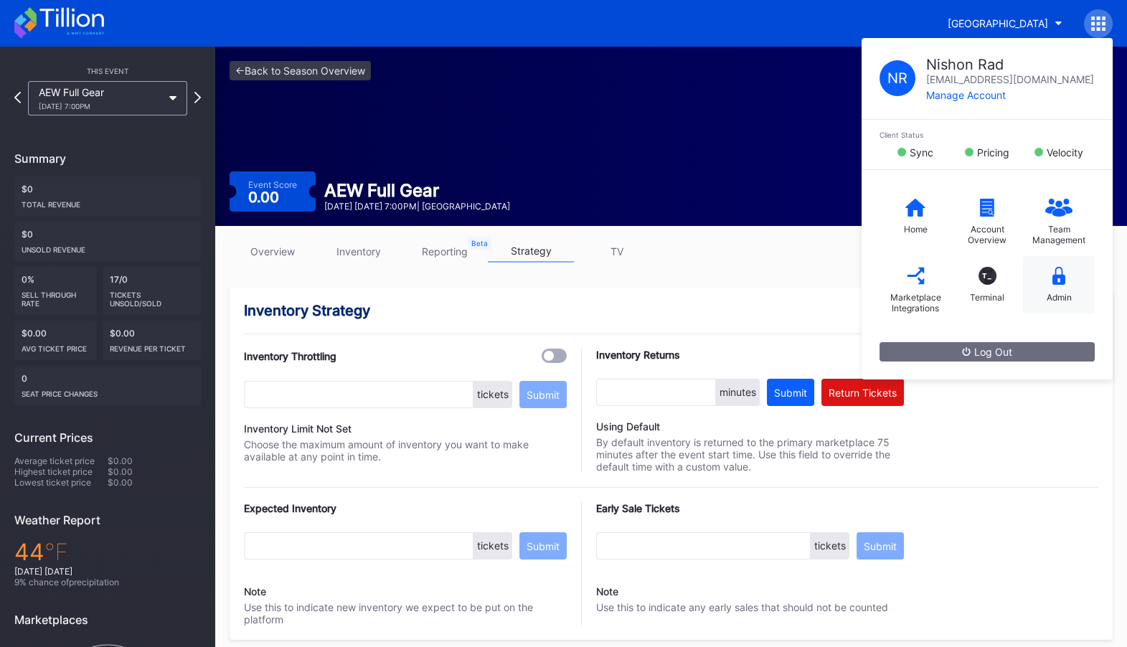
click at [1058, 273] on icon at bounding box center [1058, 276] width 13 height 18
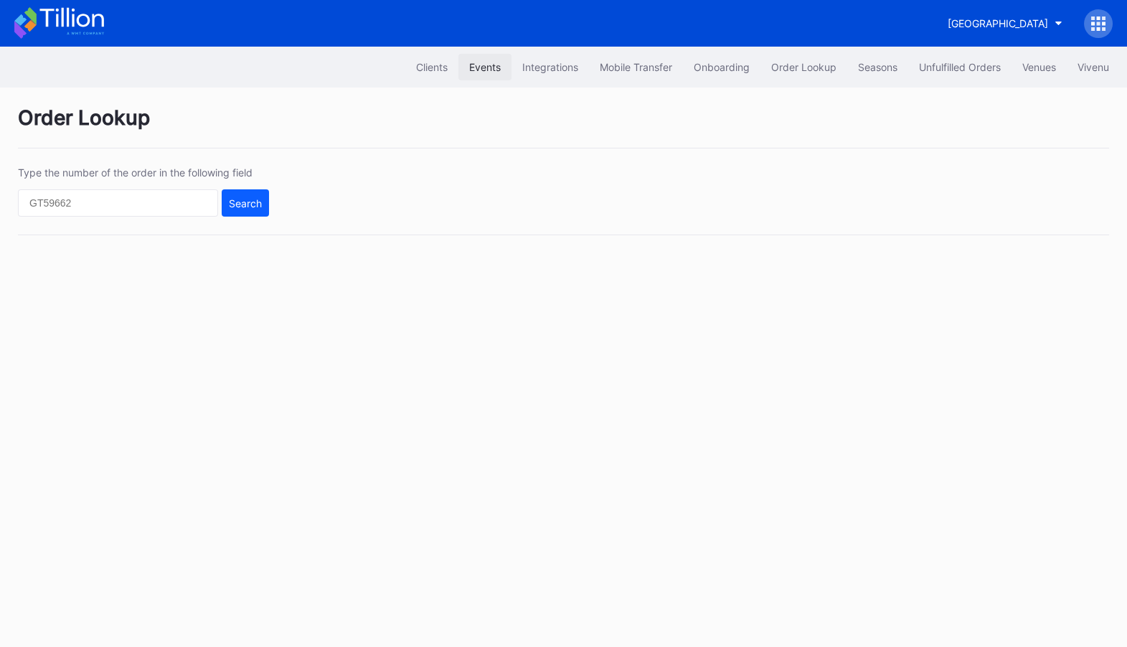
click at [486, 70] on div "Events" at bounding box center [485, 67] width 32 height 12
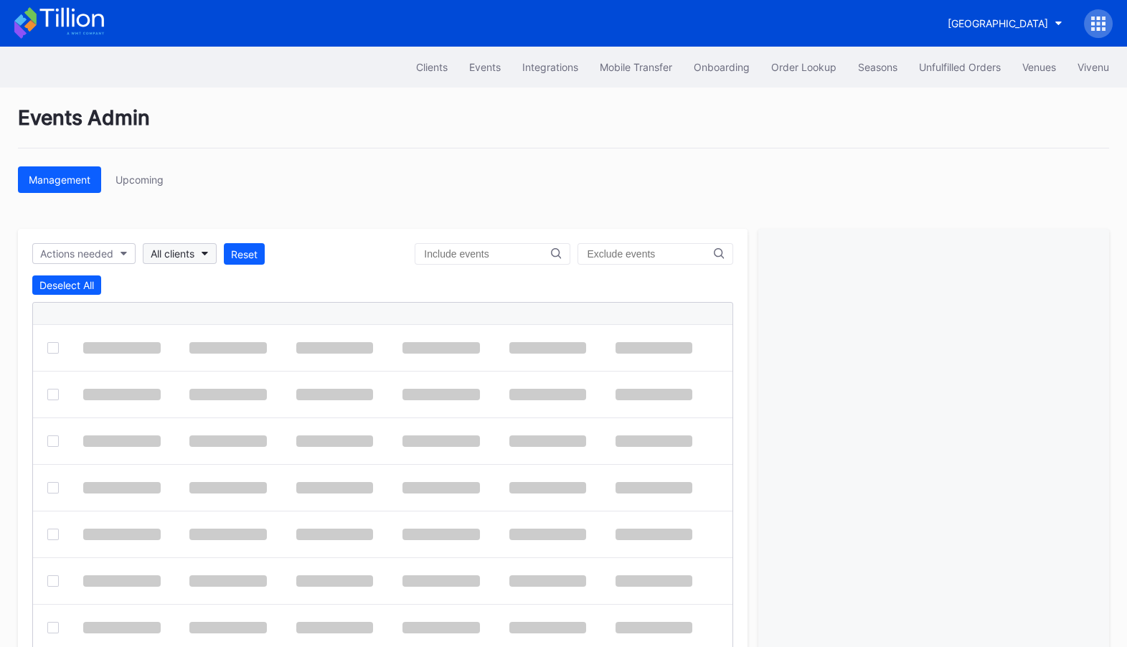
click at [194, 245] on button "All clients" at bounding box center [180, 253] width 74 height 21
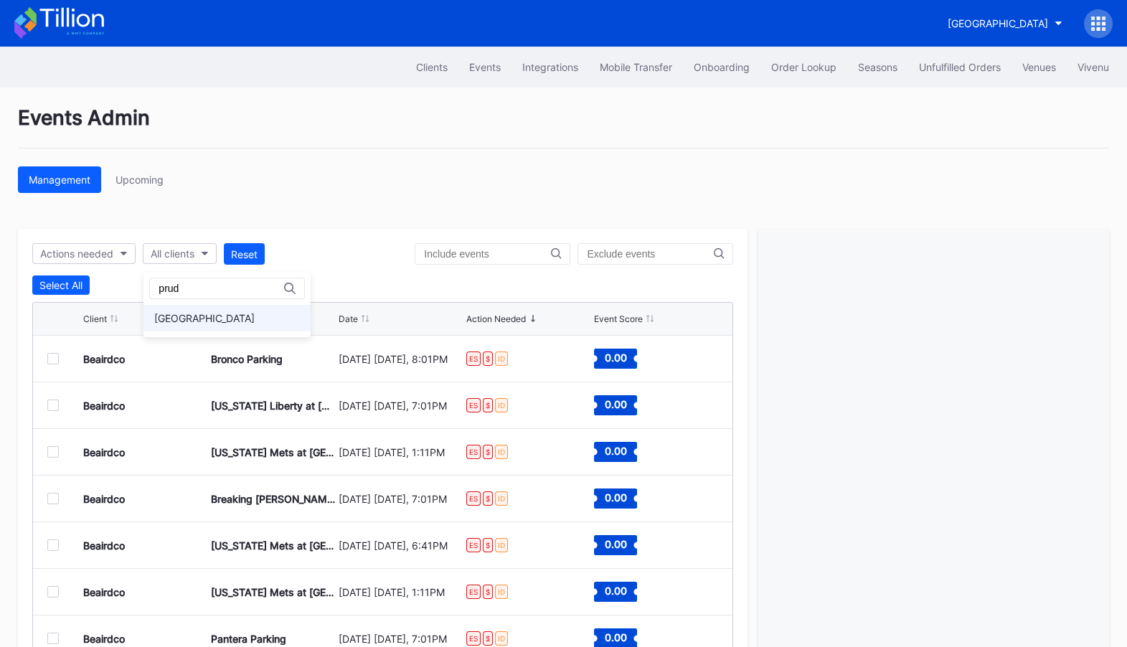
type input "prud"
click at [174, 320] on div "[GEOGRAPHIC_DATA]" at bounding box center [204, 318] width 100 height 12
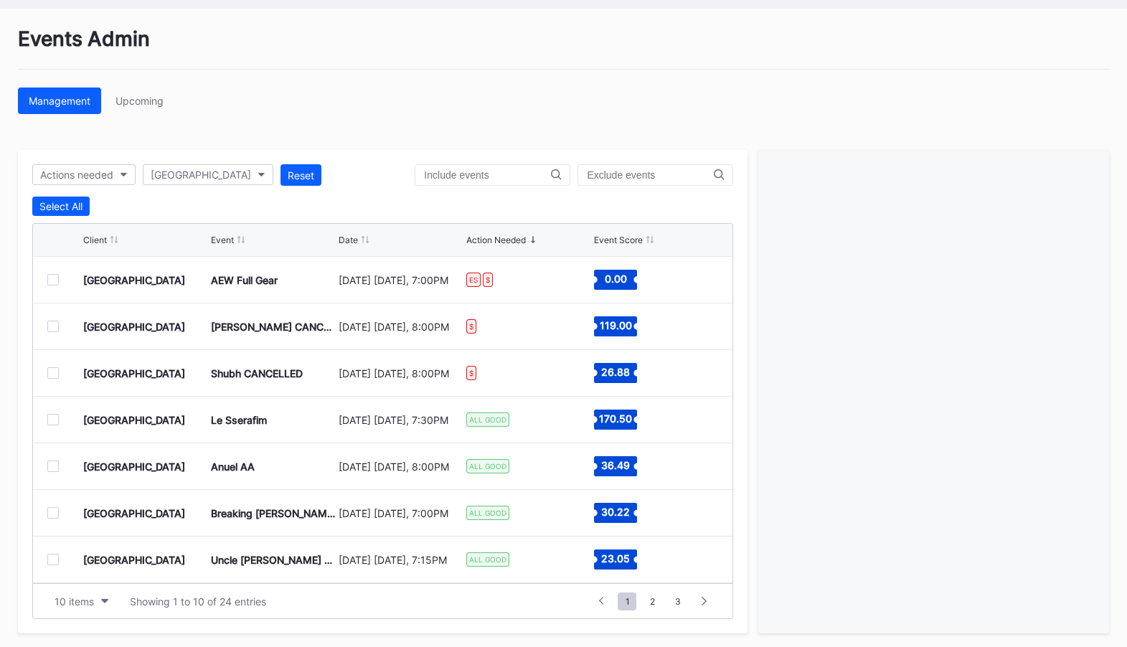
scroll to position [82, 0]
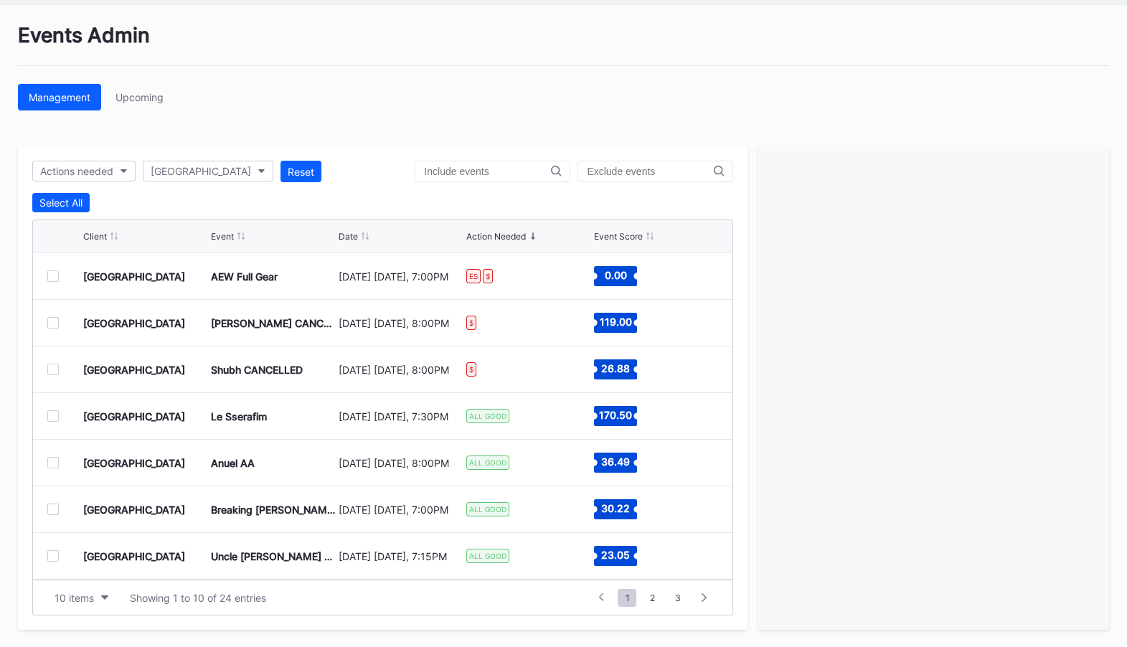
click at [55, 322] on div at bounding box center [52, 322] width 11 height 11
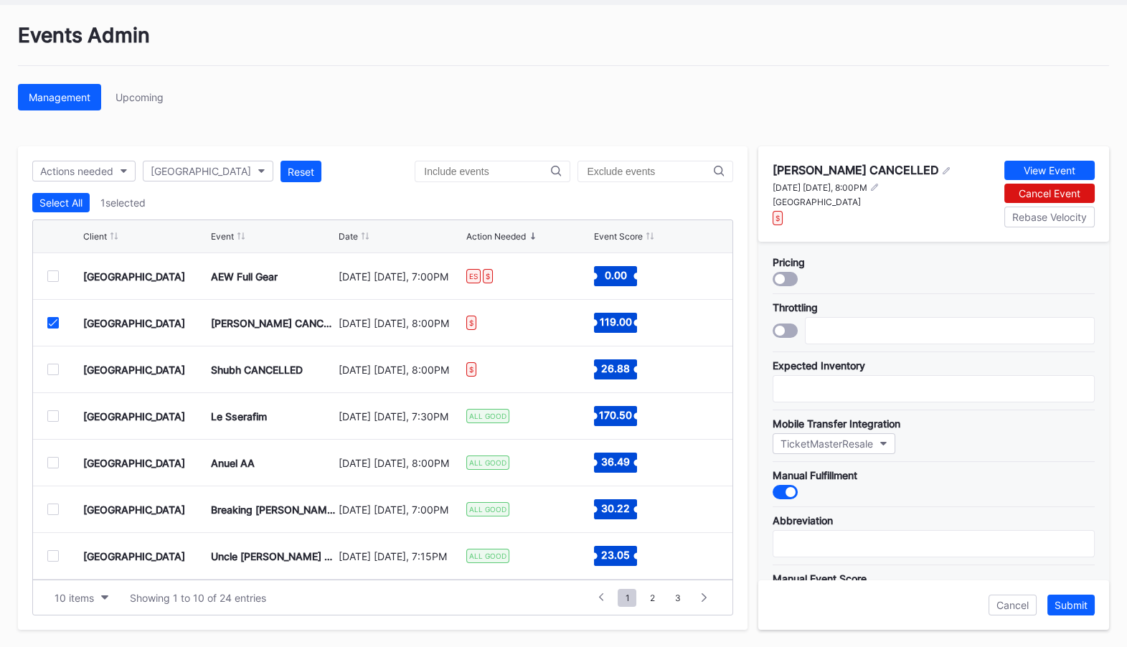
click at [55, 322] on icon at bounding box center [53, 322] width 9 height 7
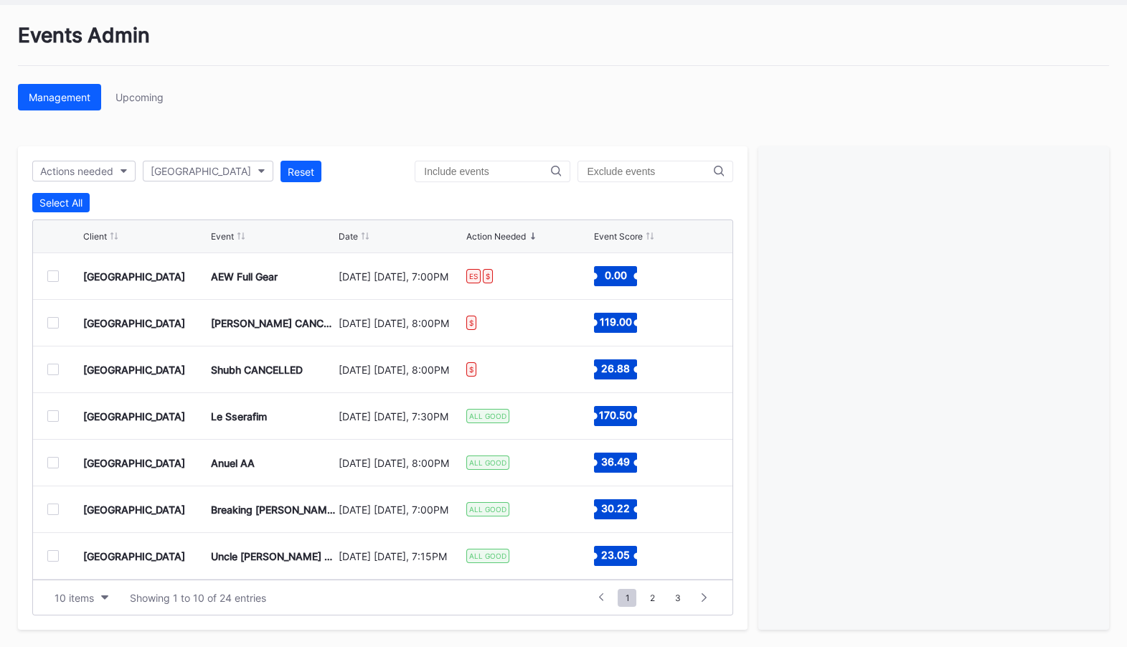
click at [62, 275] on div at bounding box center [65, 275] width 36 height 11
click at [54, 275] on div at bounding box center [52, 275] width 11 height 11
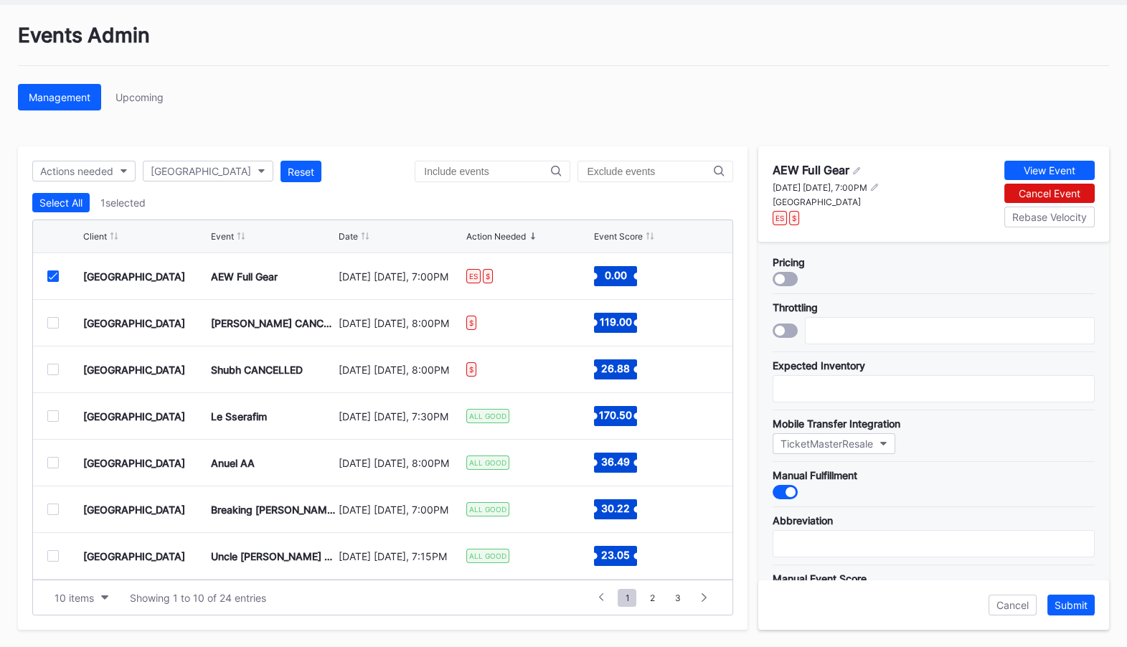
click at [785, 273] on div at bounding box center [785, 279] width 25 height 14
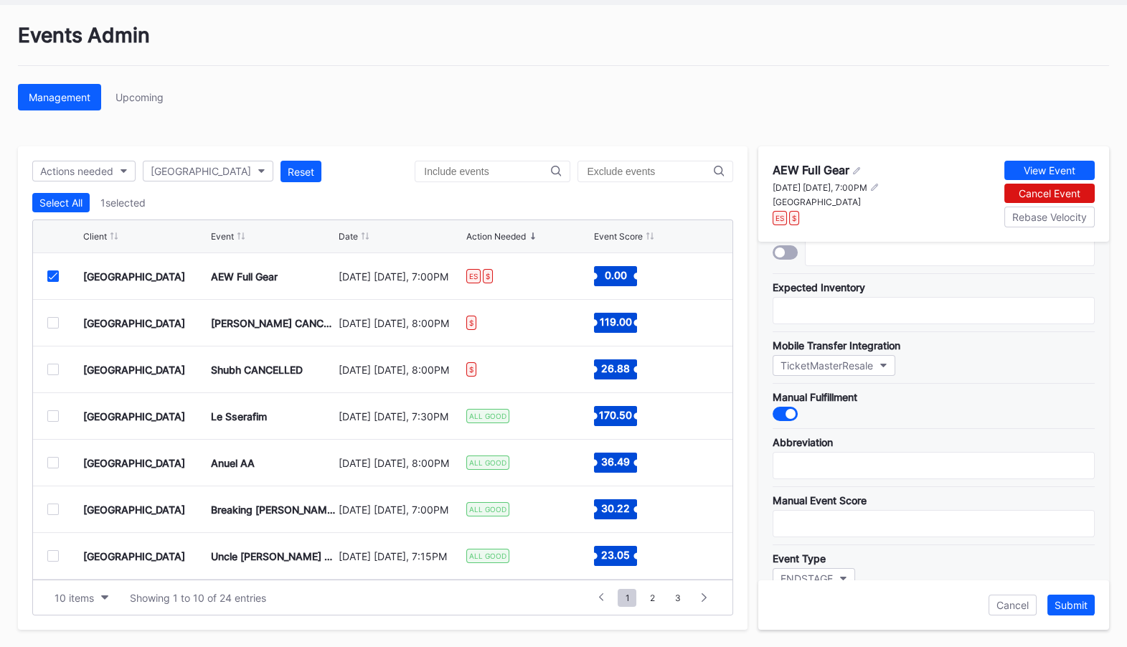
scroll to position [86, 0]
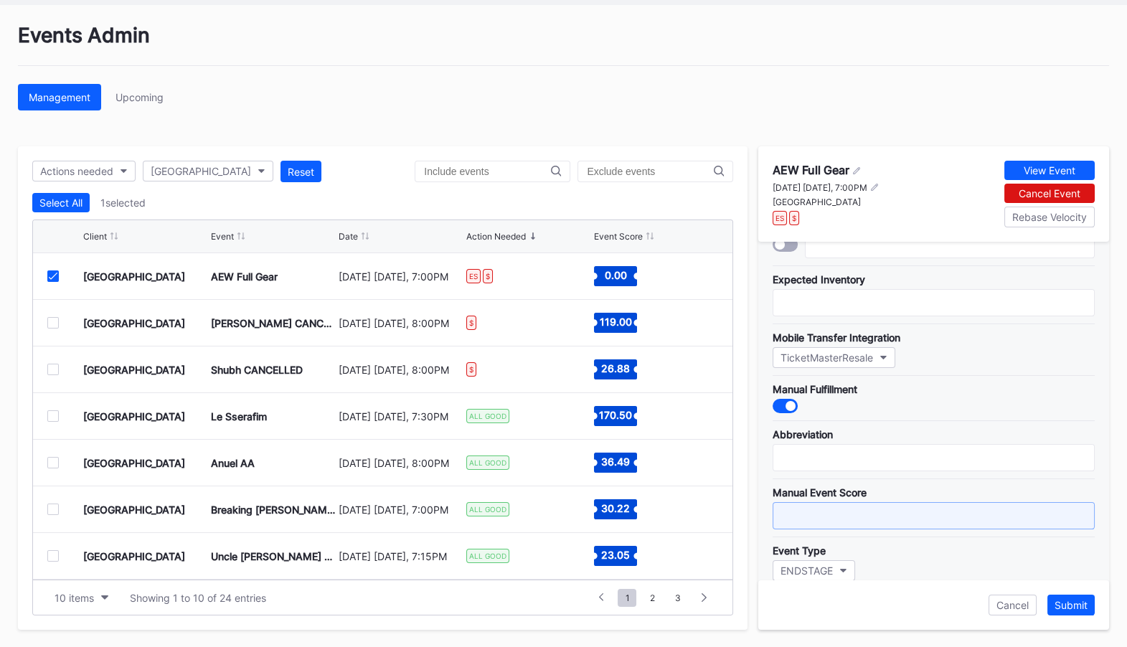
click at [839, 514] on input "text" at bounding box center [934, 515] width 322 height 27
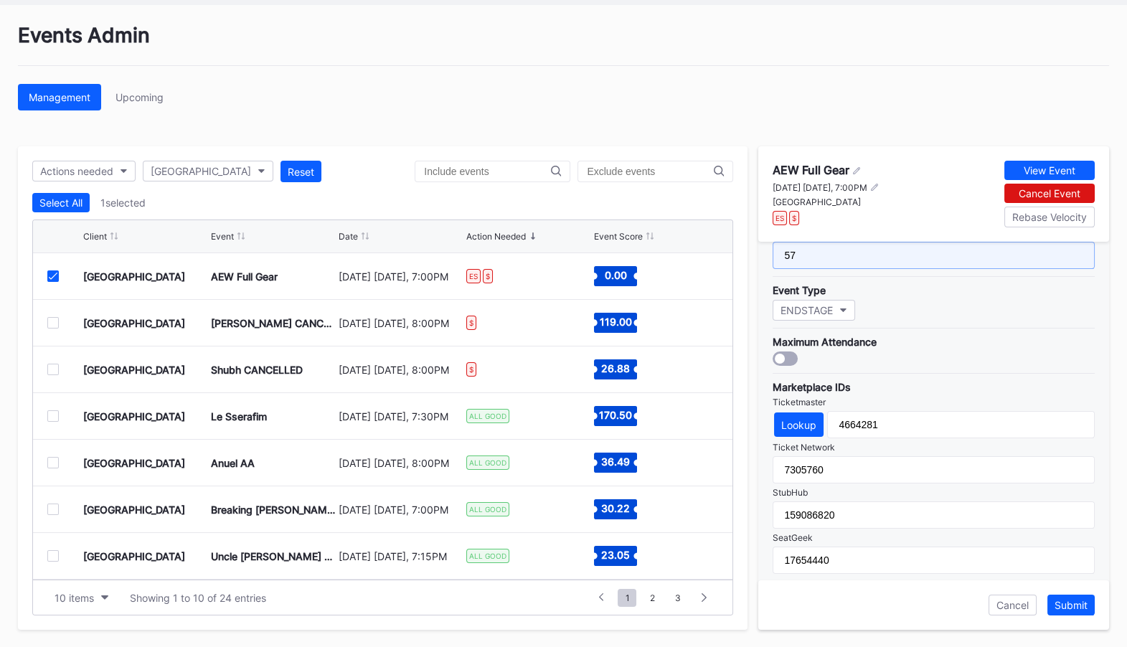
scroll to position [416, 0]
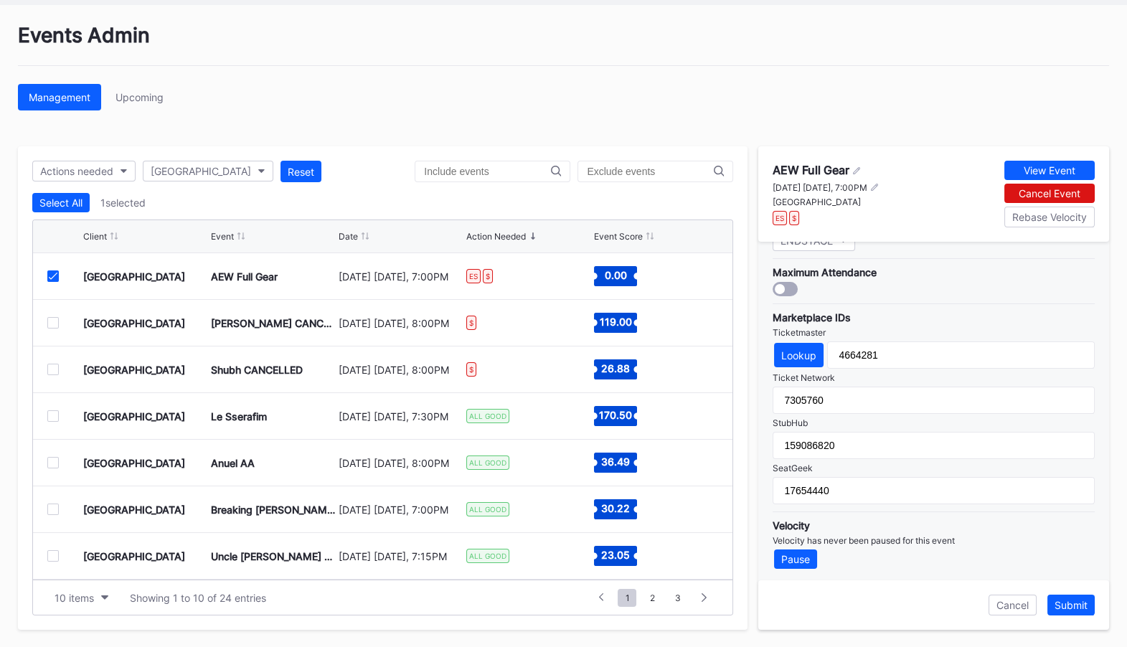
type input "57"
click at [959, 444] on input "159086820" at bounding box center [934, 445] width 322 height 27
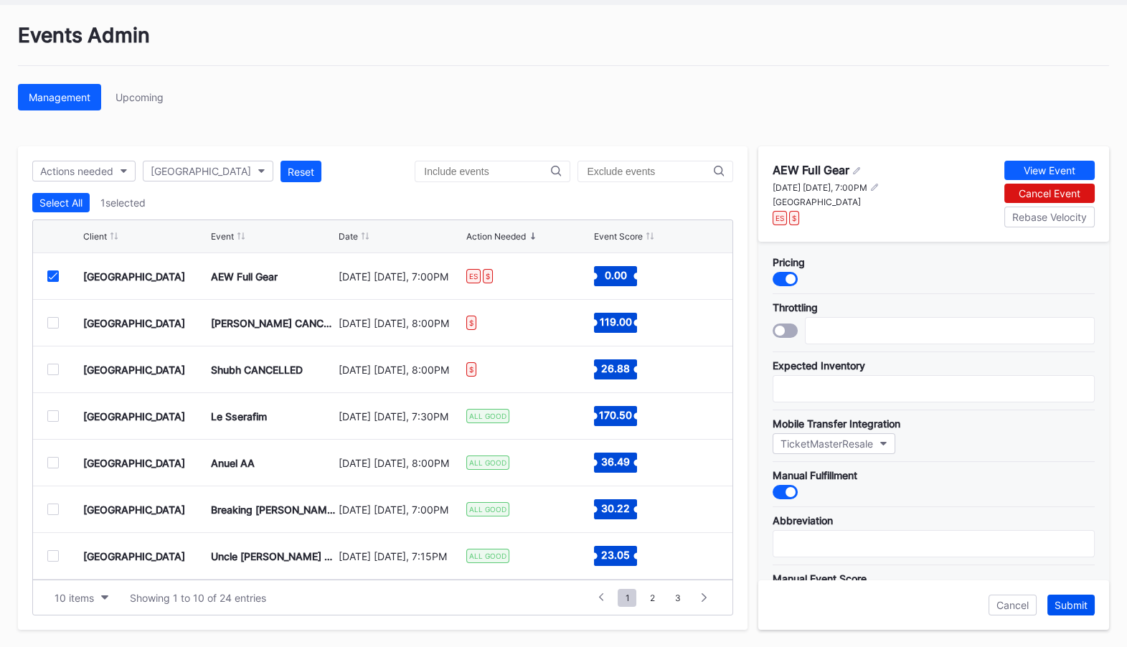
click at [1070, 612] on button "Submit" at bounding box center [1070, 605] width 47 height 21
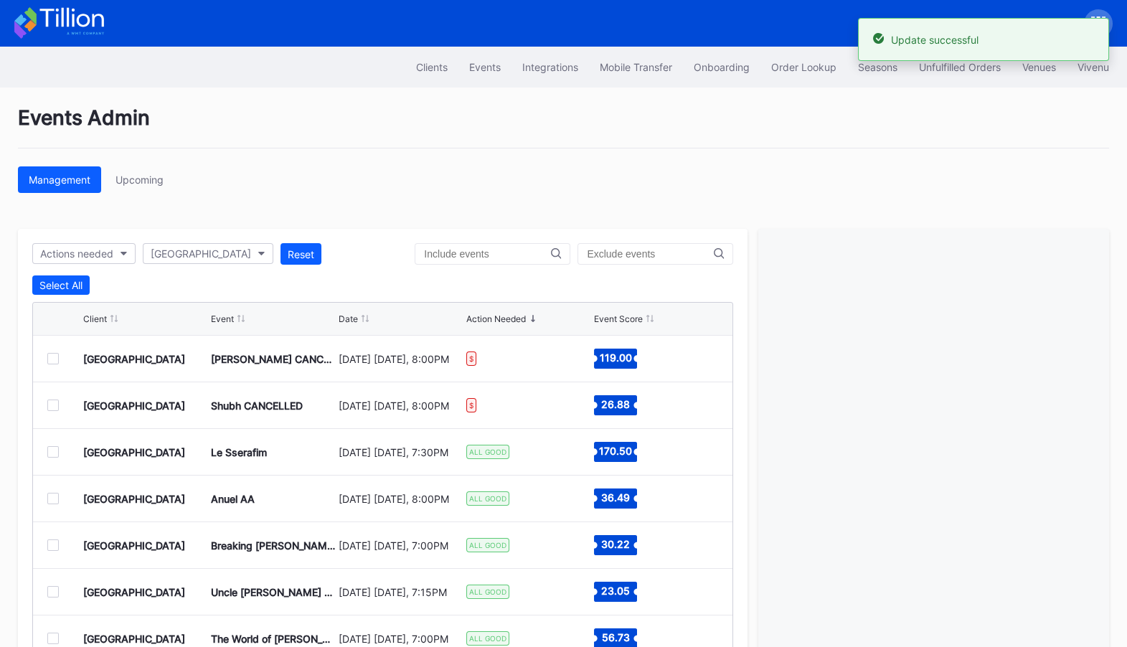
click at [37, 18] on icon at bounding box center [59, 23] width 90 height 32
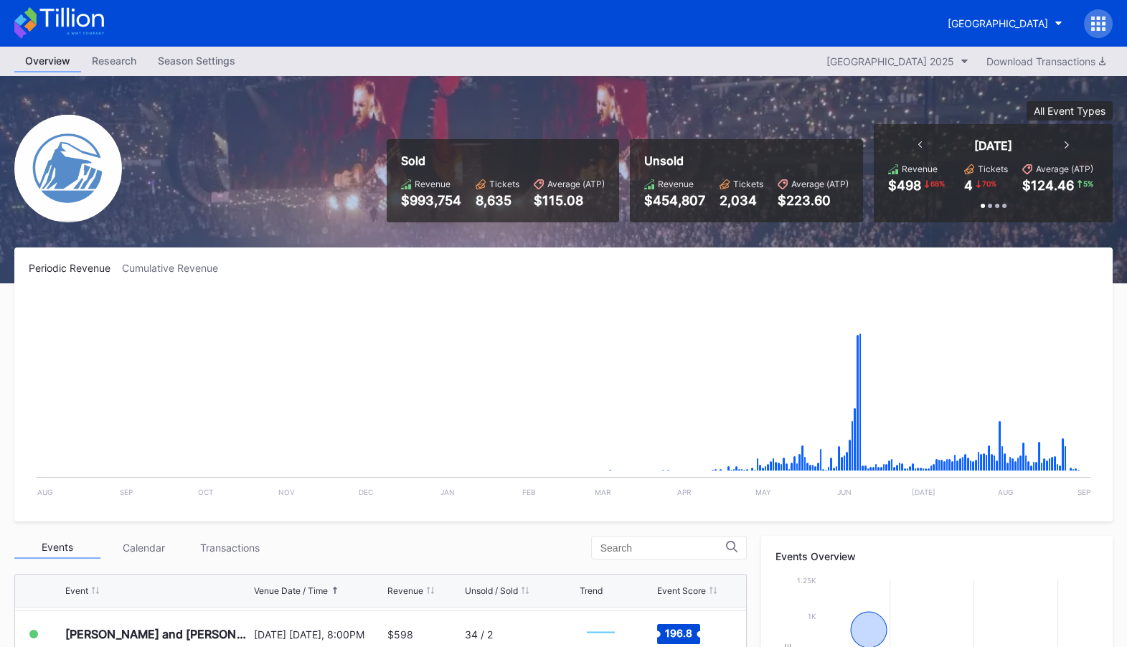
click at [1110, 11] on div "[GEOGRAPHIC_DATA]" at bounding box center [1025, 23] width 176 height 29
click at [1098, 25] on icon at bounding box center [1098, 23] width 14 height 14
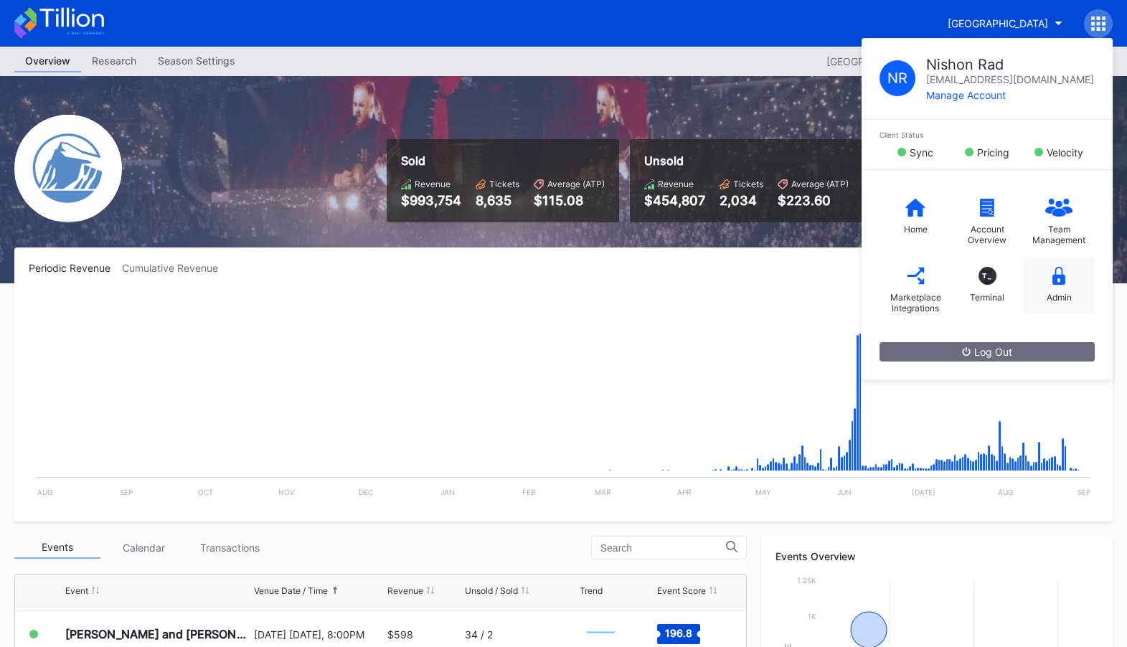
click at [1049, 283] on div "Admin" at bounding box center [1059, 284] width 72 height 57
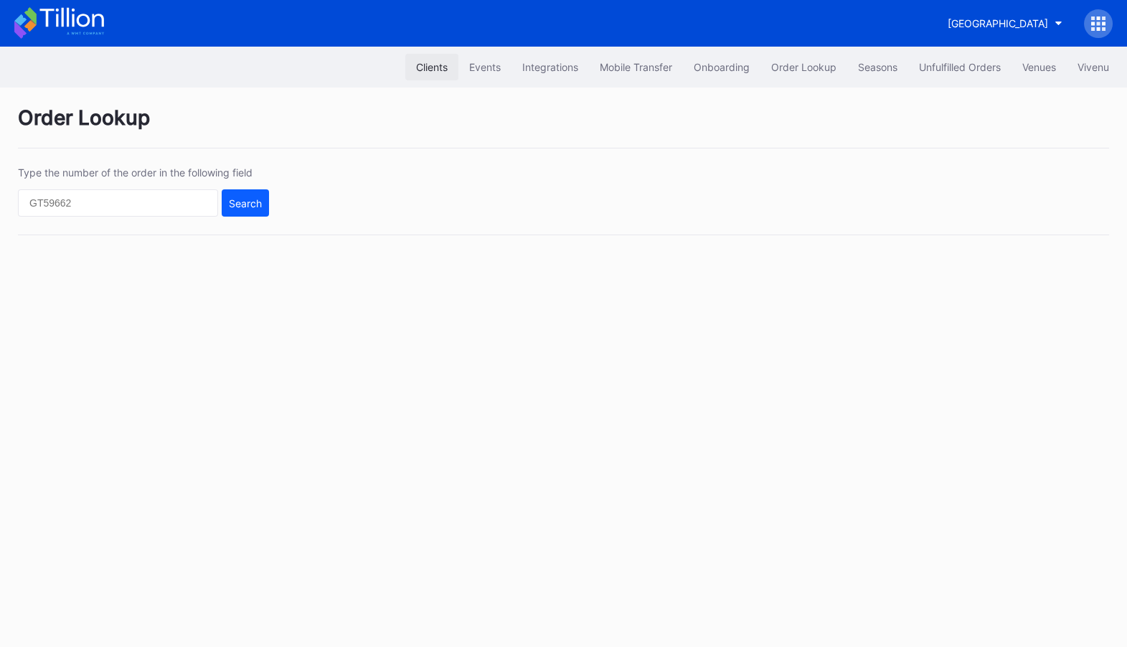
click at [417, 65] on div "Clients" at bounding box center [432, 67] width 32 height 12
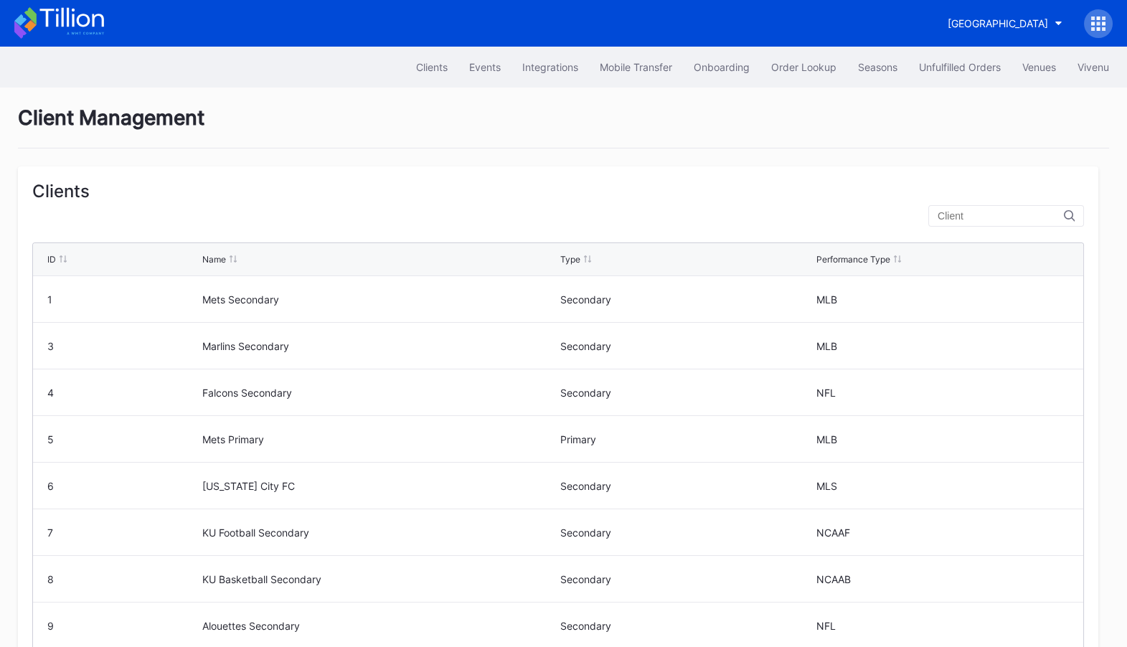
click at [994, 211] on input "text" at bounding box center [1001, 215] width 126 height 11
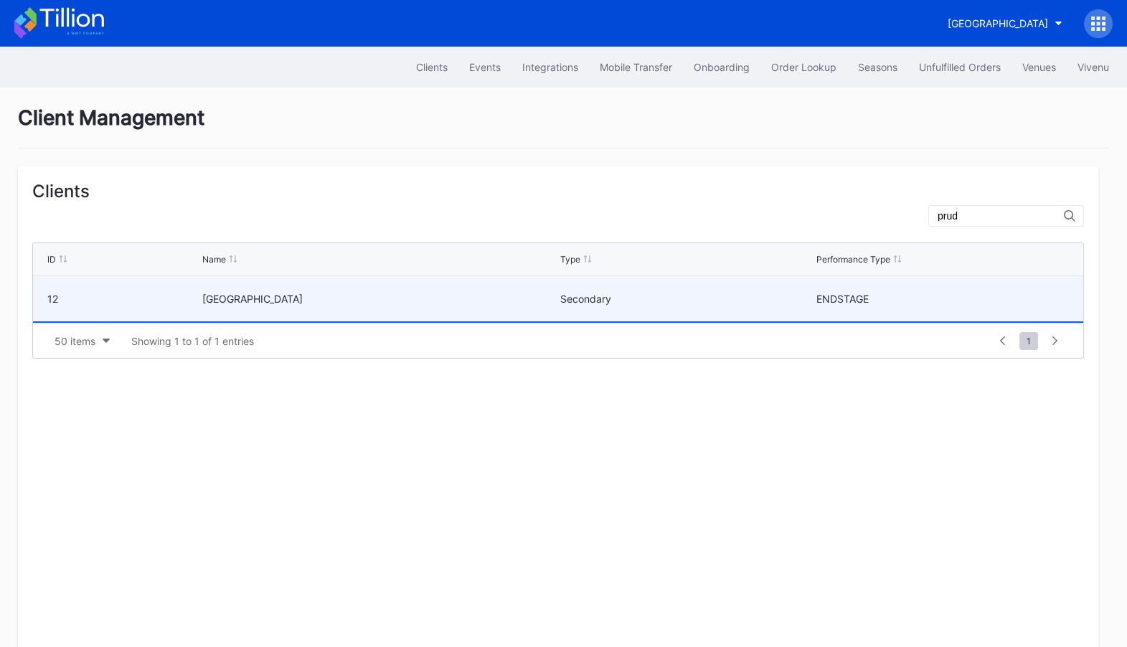
type input "prud"
click at [113, 279] on div "12" at bounding box center [122, 298] width 151 height 45
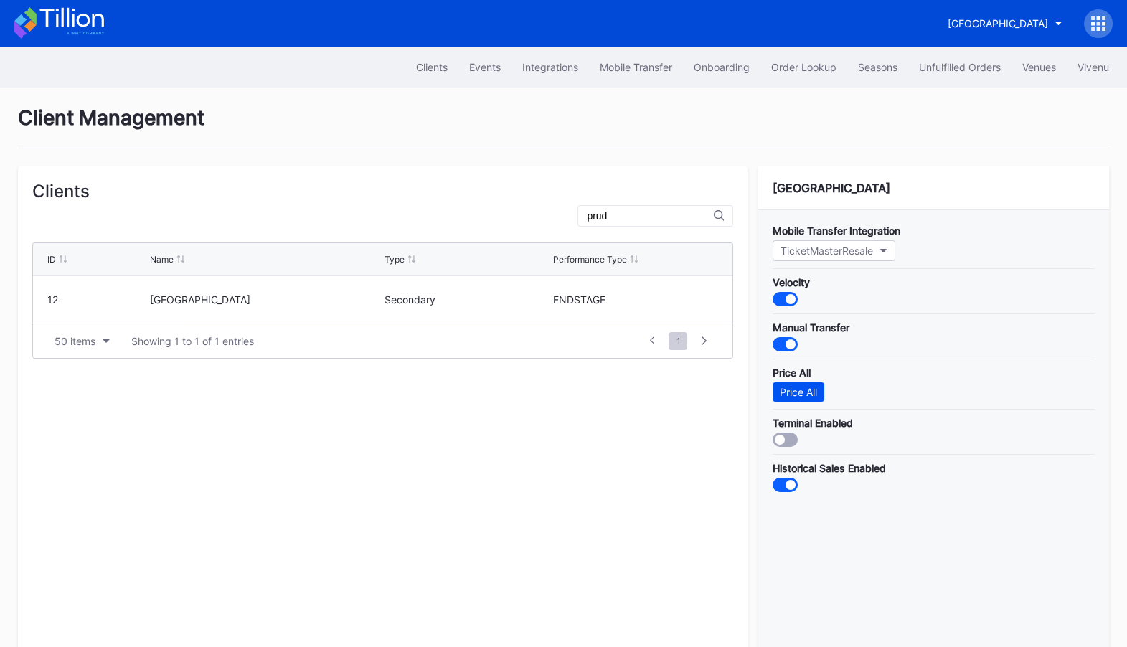
click at [800, 392] on div "Price All" at bounding box center [798, 392] width 37 height 12
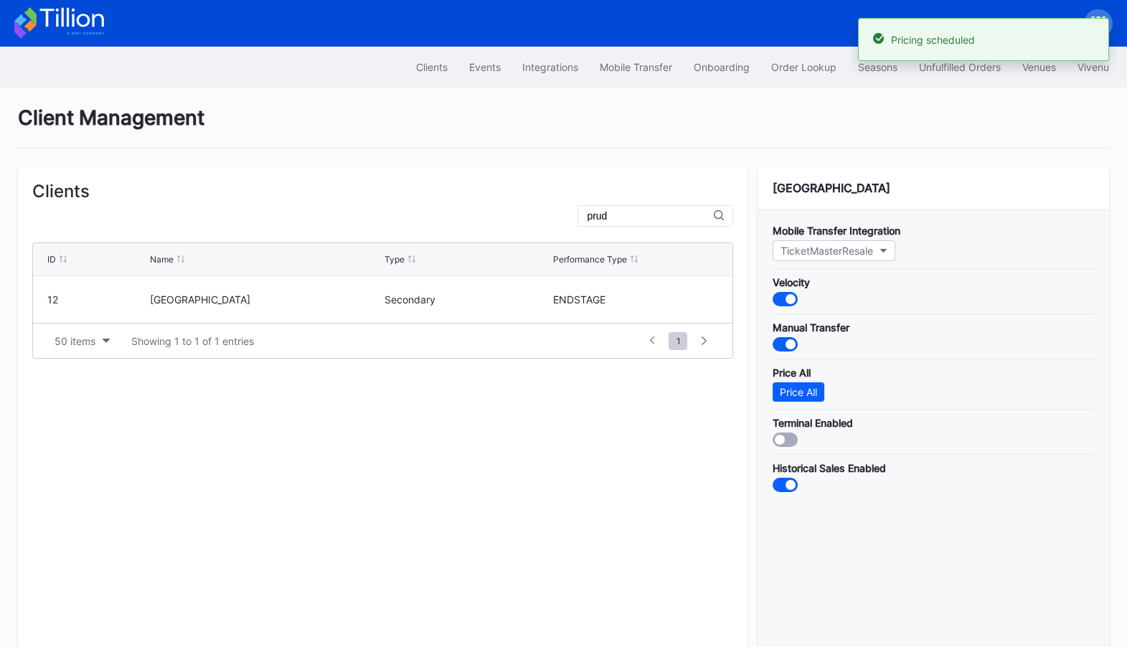
click at [20, 19] on icon at bounding box center [20, 20] width 12 height 12
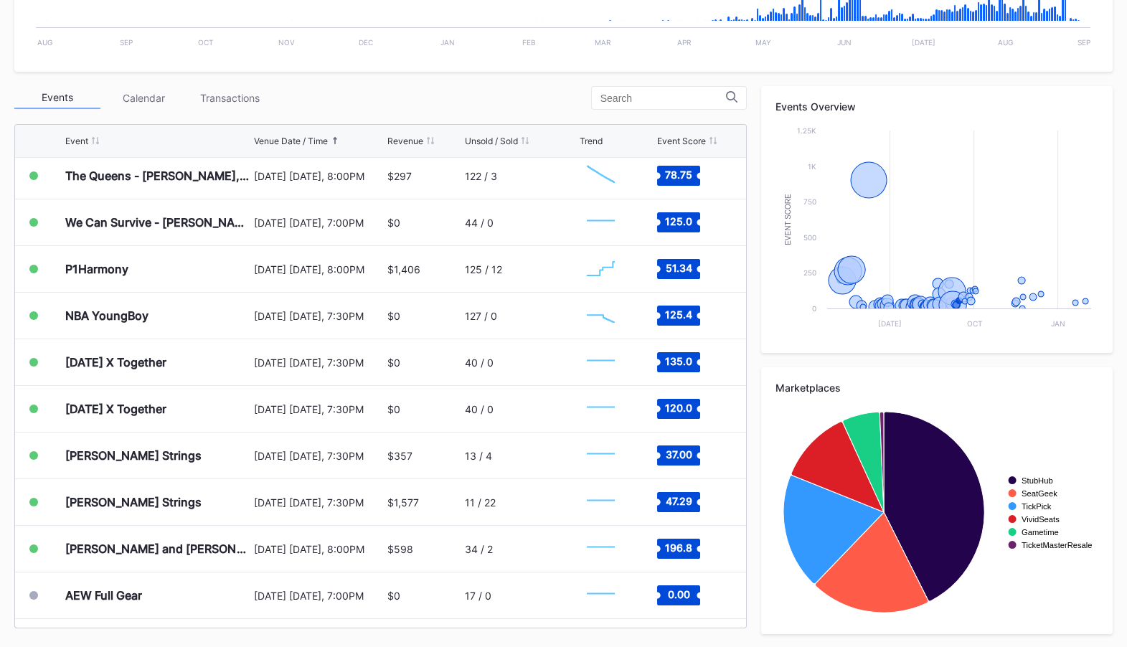
scroll to position [2468, 0]
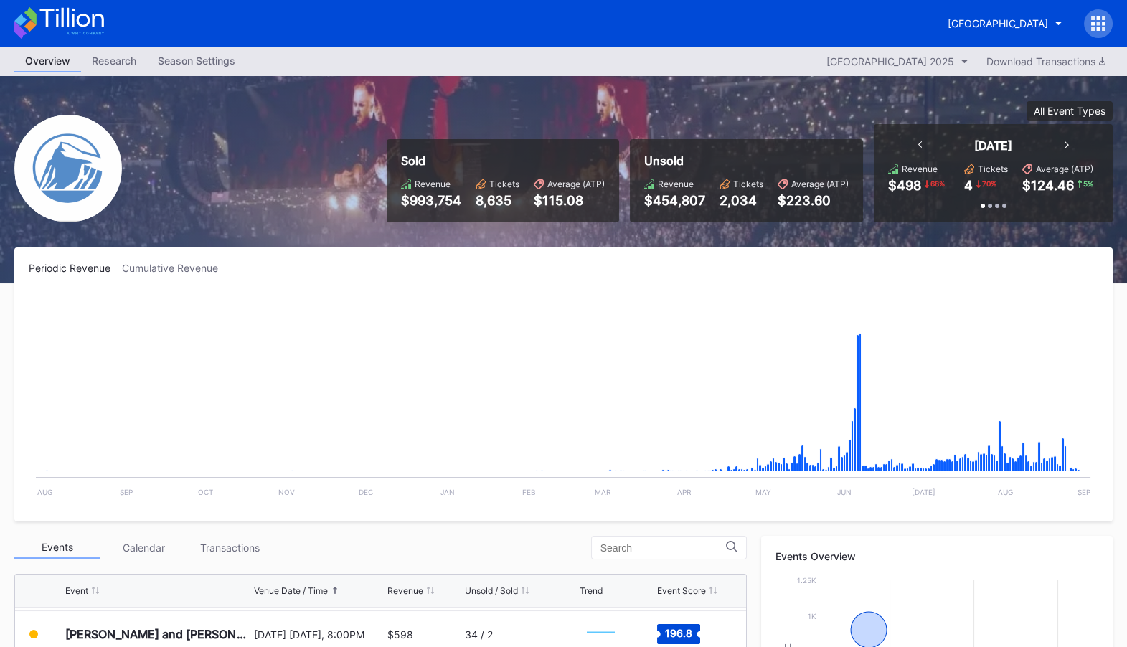
click at [605, 16] on div "[GEOGRAPHIC_DATA]" at bounding box center [563, 23] width 1127 height 47
